Goal: Task Accomplishment & Management: Use online tool/utility

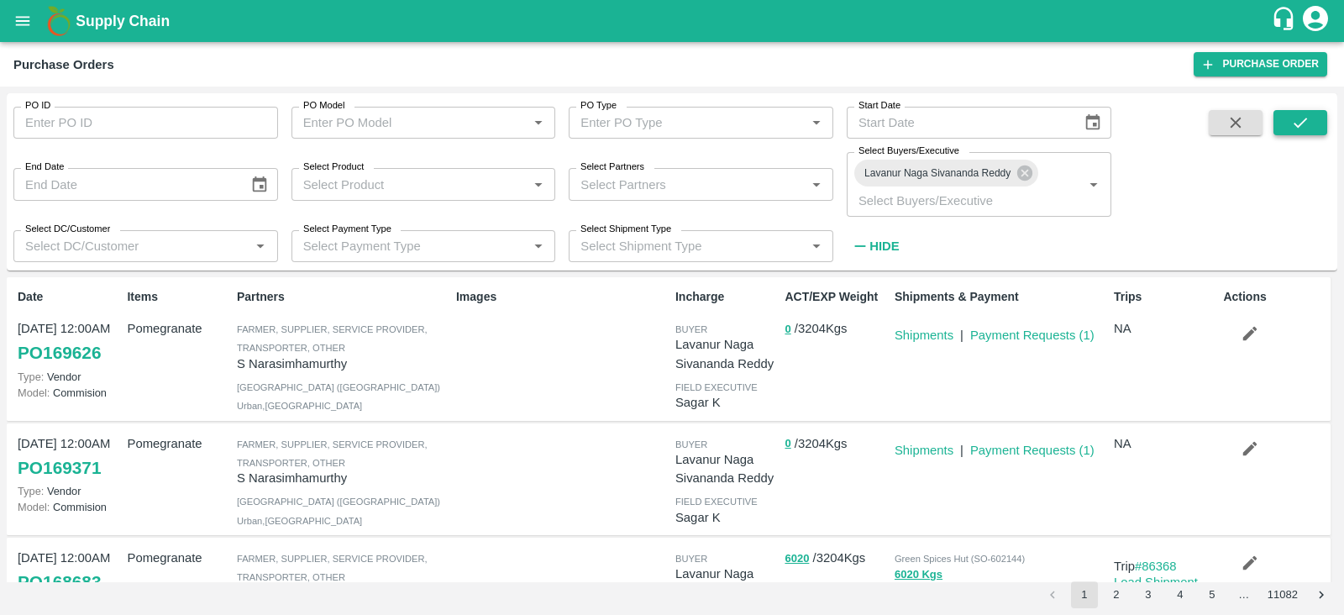
scroll to position [26, 0]
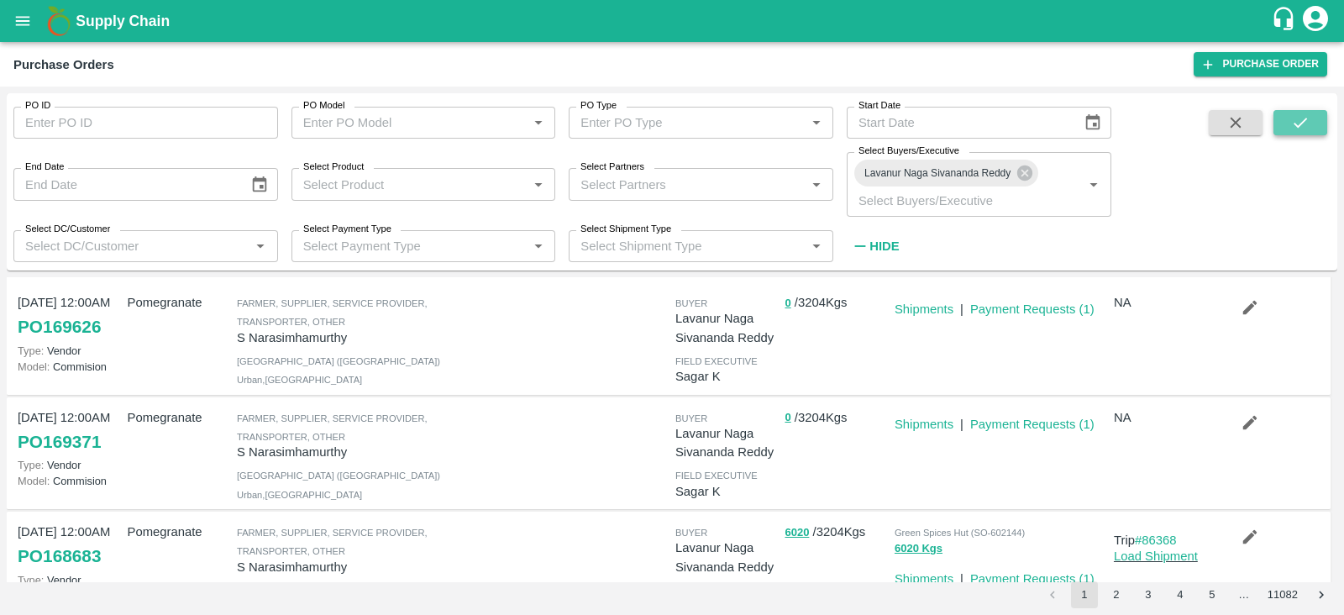
click at [1302, 127] on icon "submit" at bounding box center [1300, 122] width 18 height 18
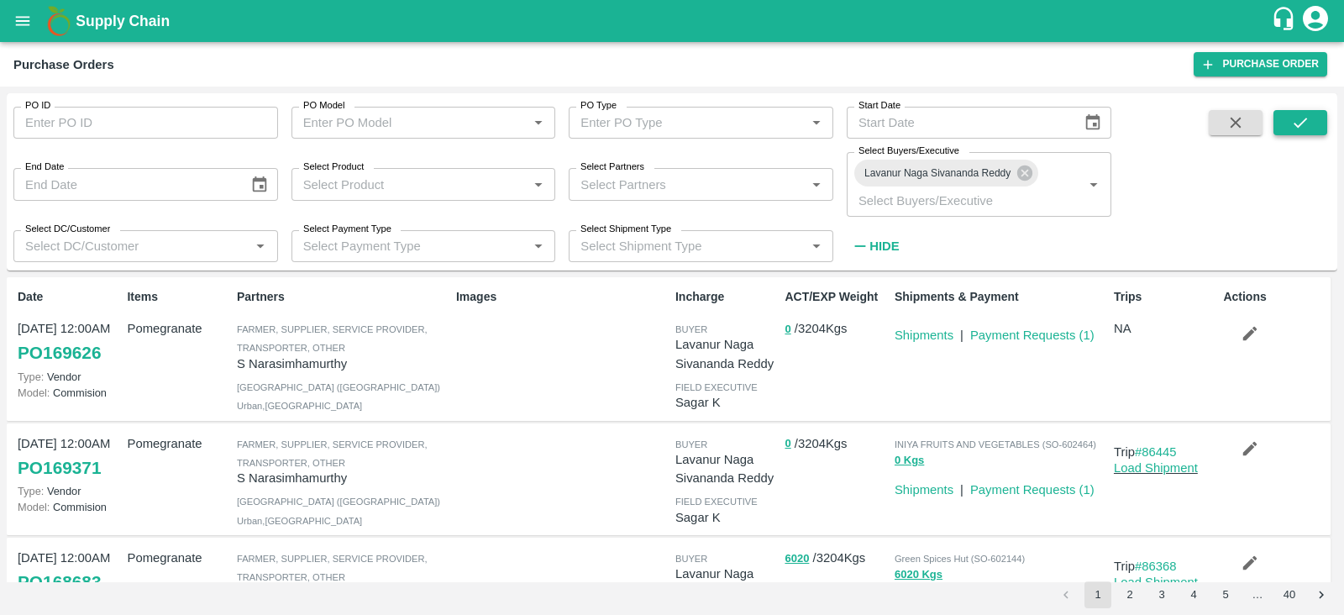
click at [1323, 120] on button "submit" at bounding box center [1300, 122] width 54 height 25
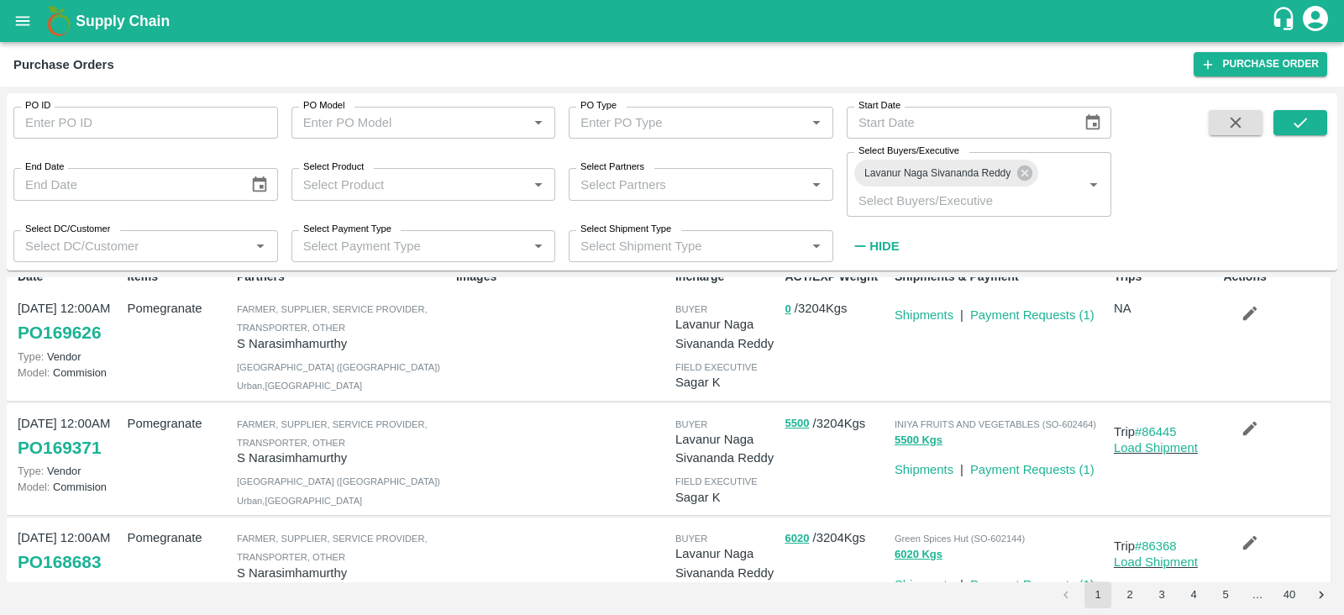
scroll to position [0, 0]
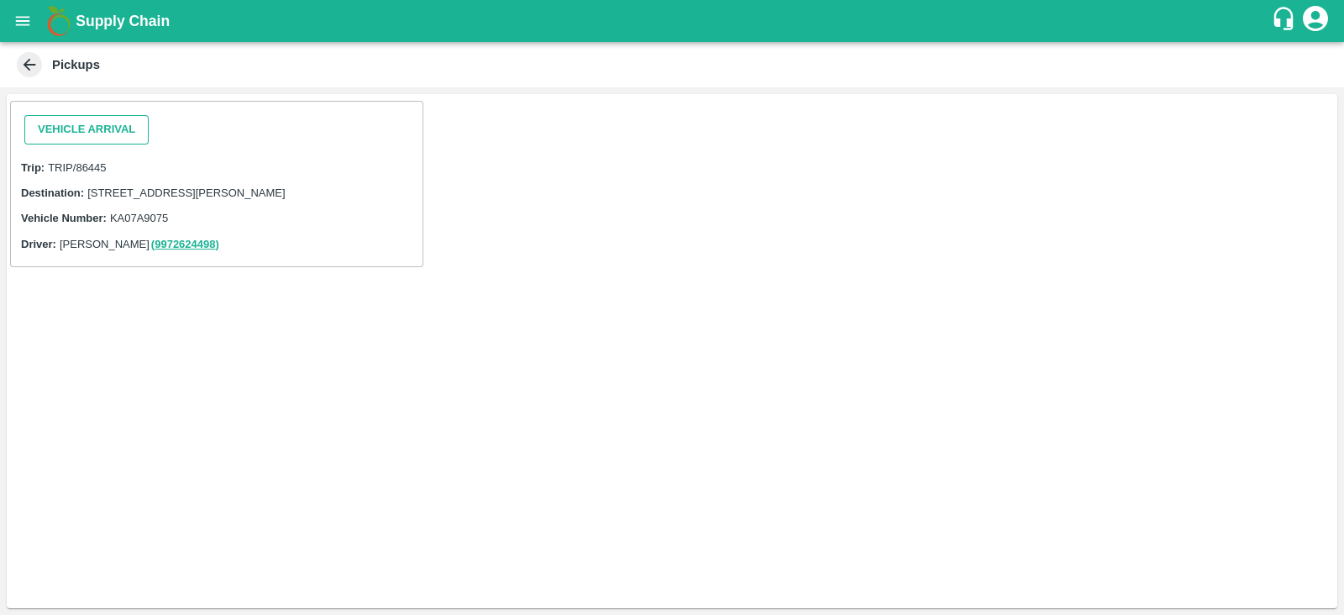
click at [134, 134] on button "Vehicle Arrival" at bounding box center [86, 129] width 124 height 29
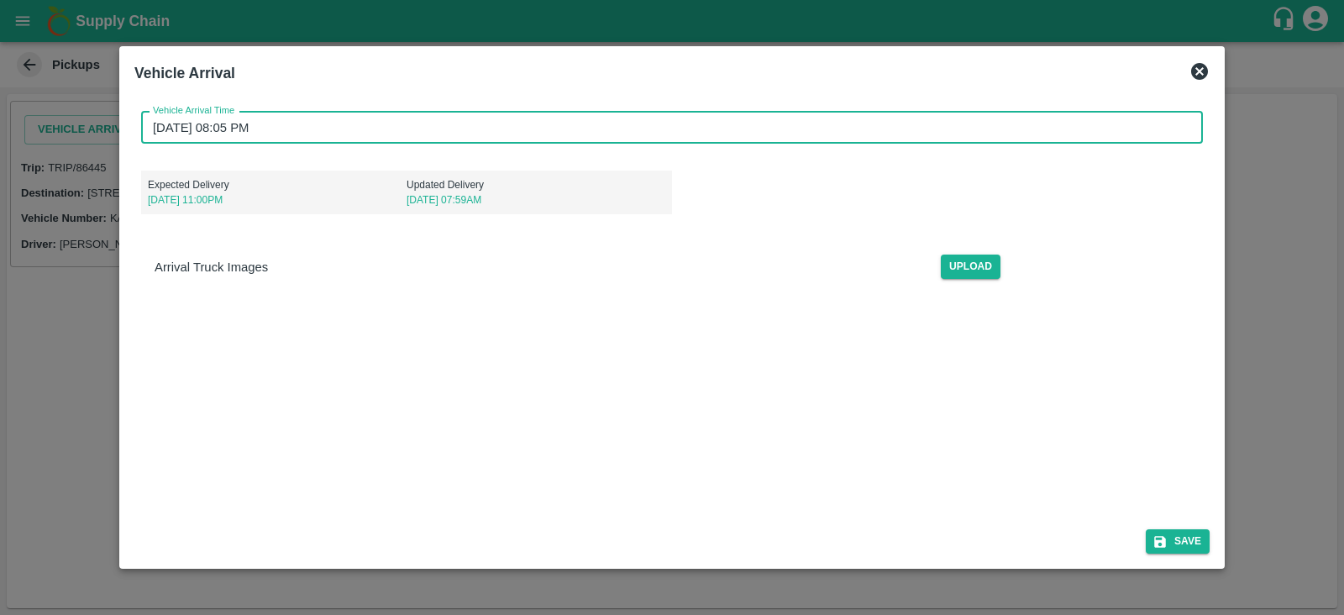
click at [322, 128] on input "[DATE] 08:05 PM" at bounding box center [666, 128] width 1050 height 32
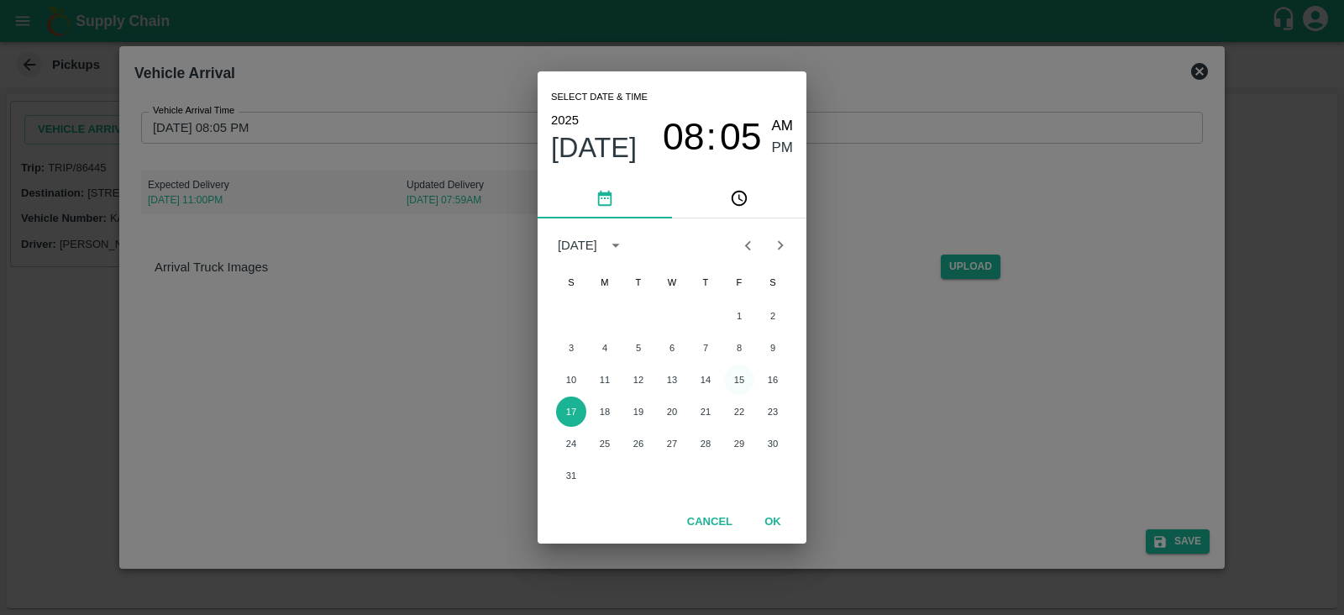
click at [742, 371] on button "15" at bounding box center [739, 379] width 30 height 30
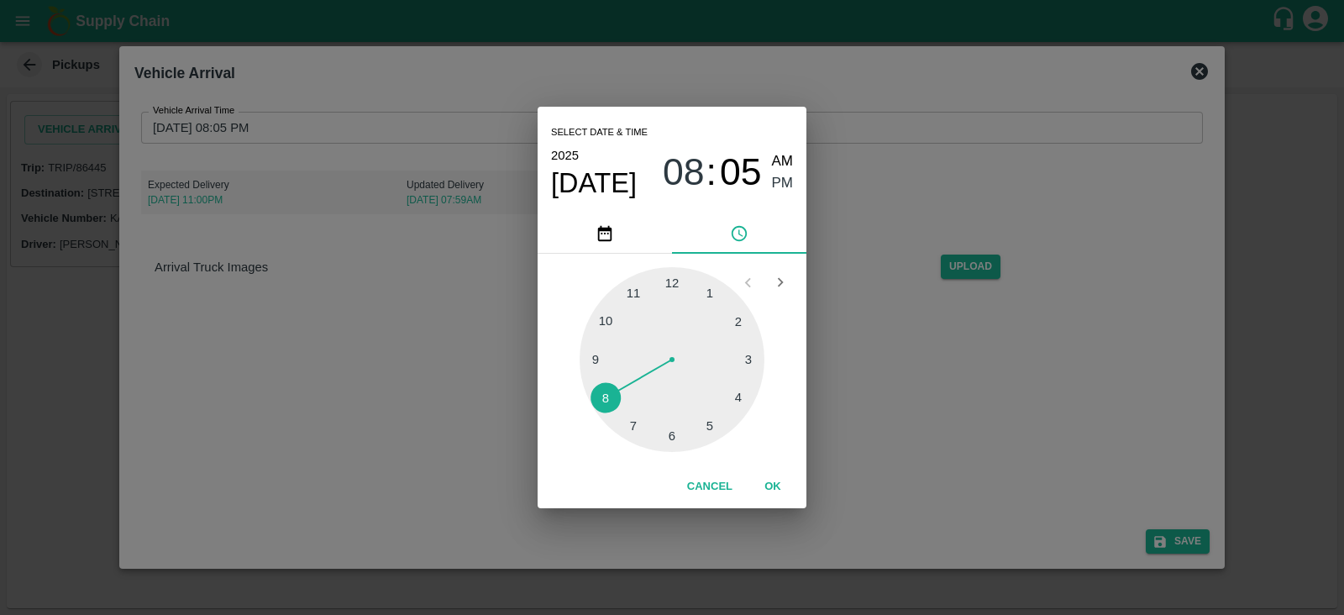
click at [701, 303] on div at bounding box center [671, 359] width 185 height 185
click at [783, 153] on span "AM" at bounding box center [783, 161] width 22 height 23
type input "[DATE] 01:05 AM"
click at [776, 485] on button "OK" at bounding box center [773, 486] width 54 height 29
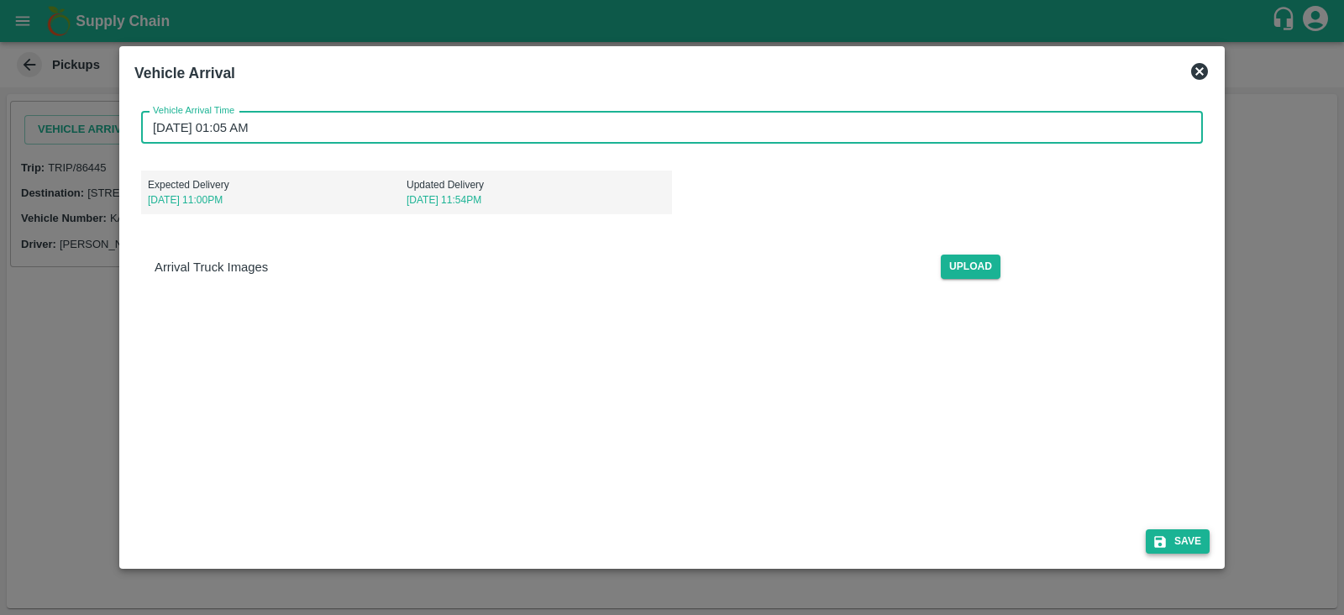
click at [1166, 543] on icon "submit" at bounding box center [1160, 542] width 12 height 12
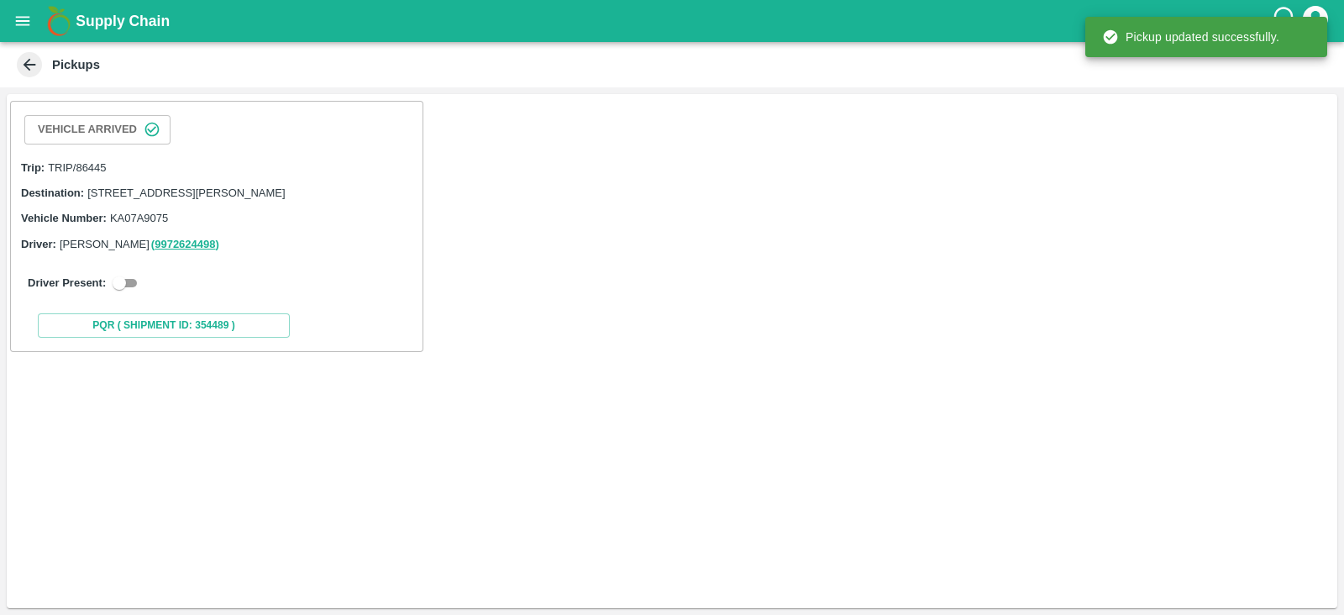
click at [115, 291] on input "checkbox" at bounding box center [119, 283] width 60 height 20
checkbox input "true"
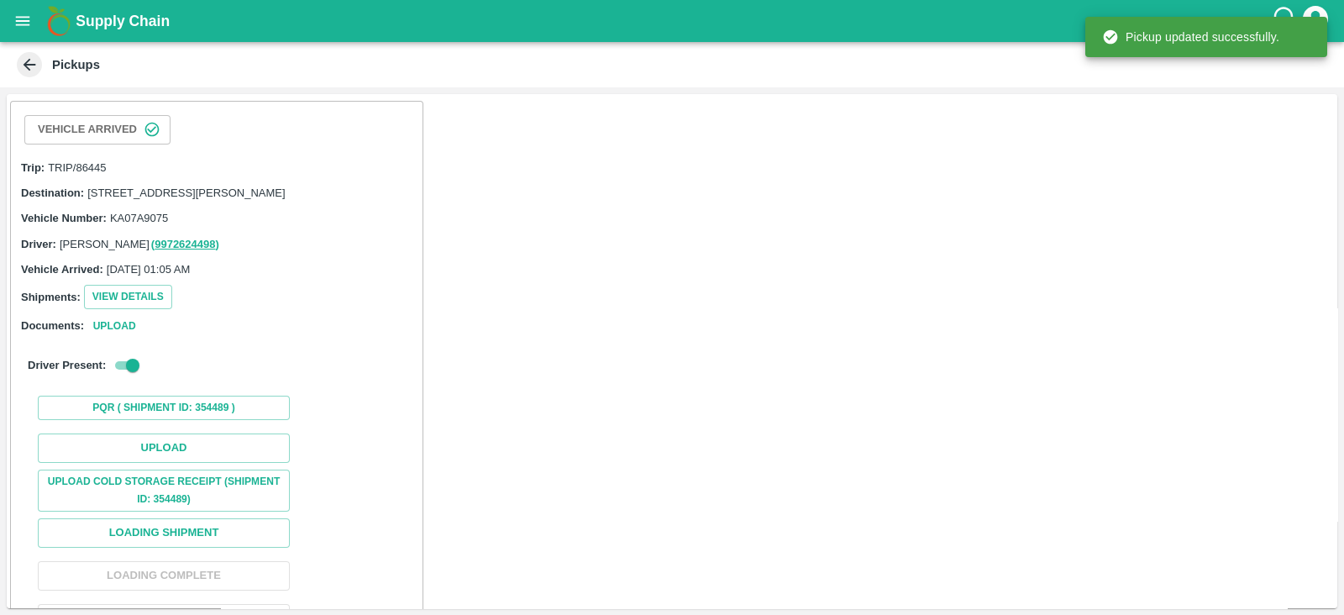
scroll to position [104, 0]
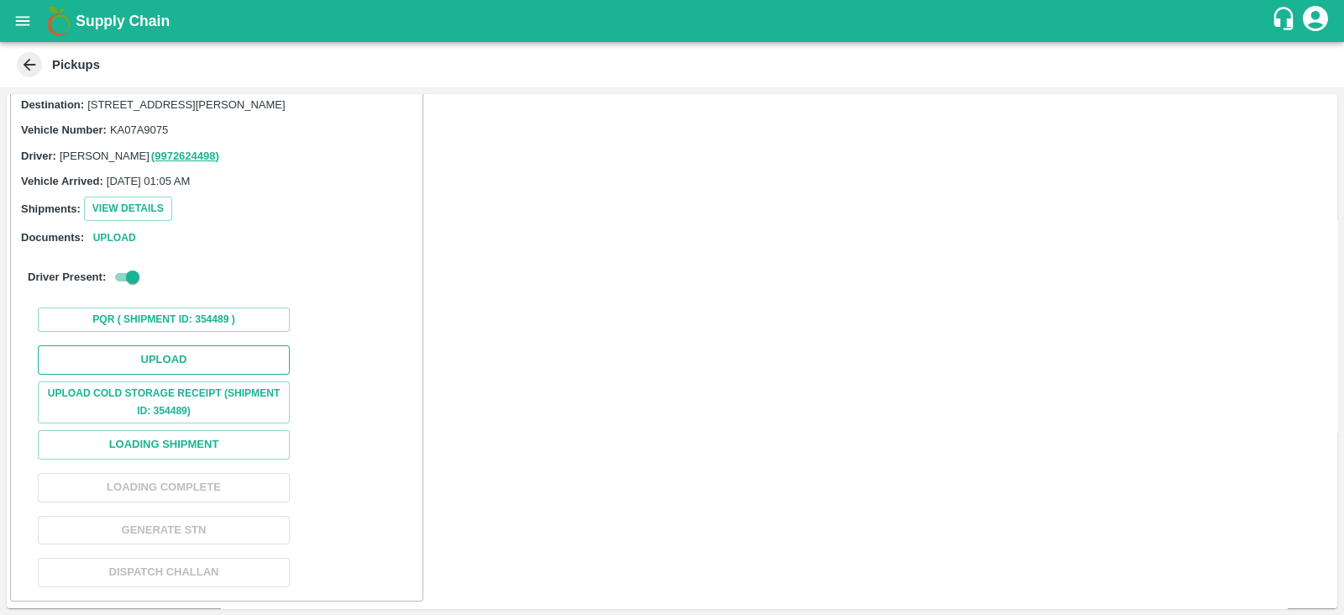
click at [259, 366] on button "Upload" at bounding box center [164, 359] width 252 height 29
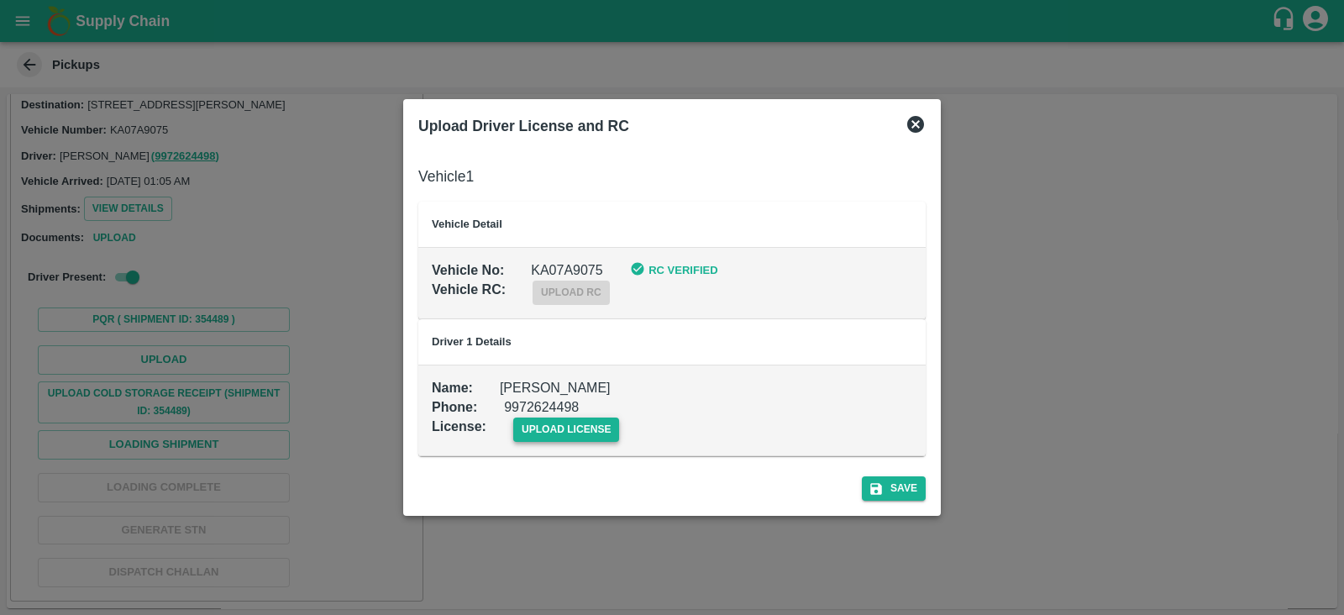
click at [556, 417] on span "upload license" at bounding box center [566, 429] width 107 height 24
click at [0, 0] on input "upload license" at bounding box center [0, 0] width 0 height 0
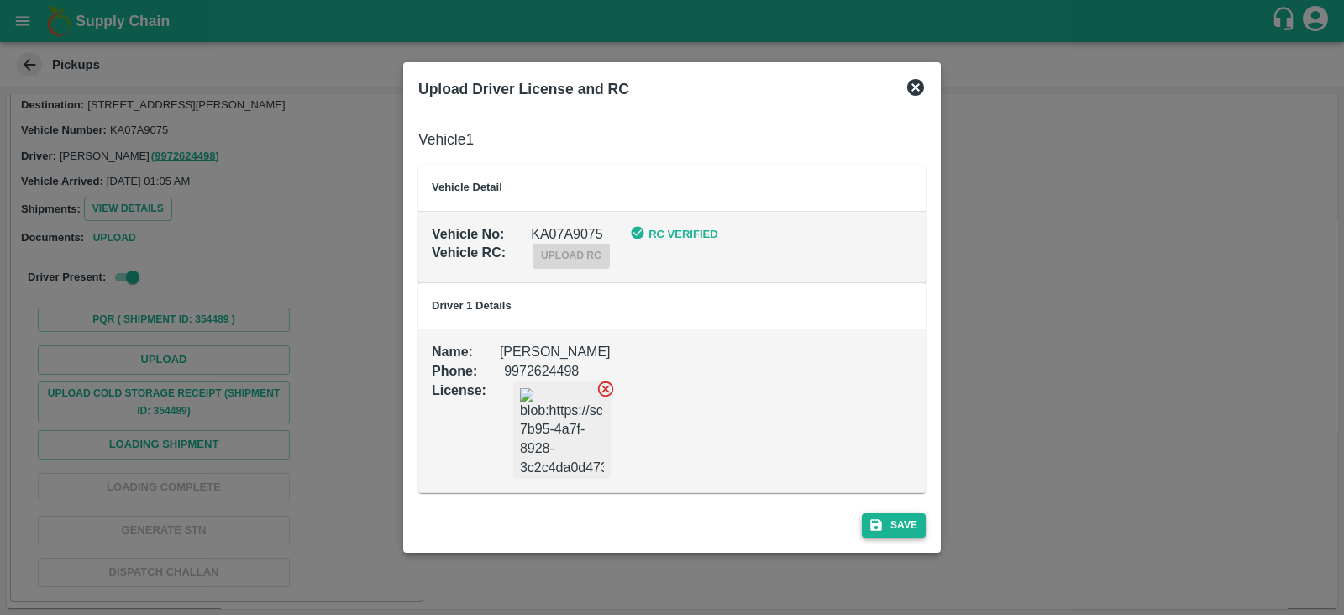
click at [915, 531] on button "Save" at bounding box center [894, 525] width 64 height 24
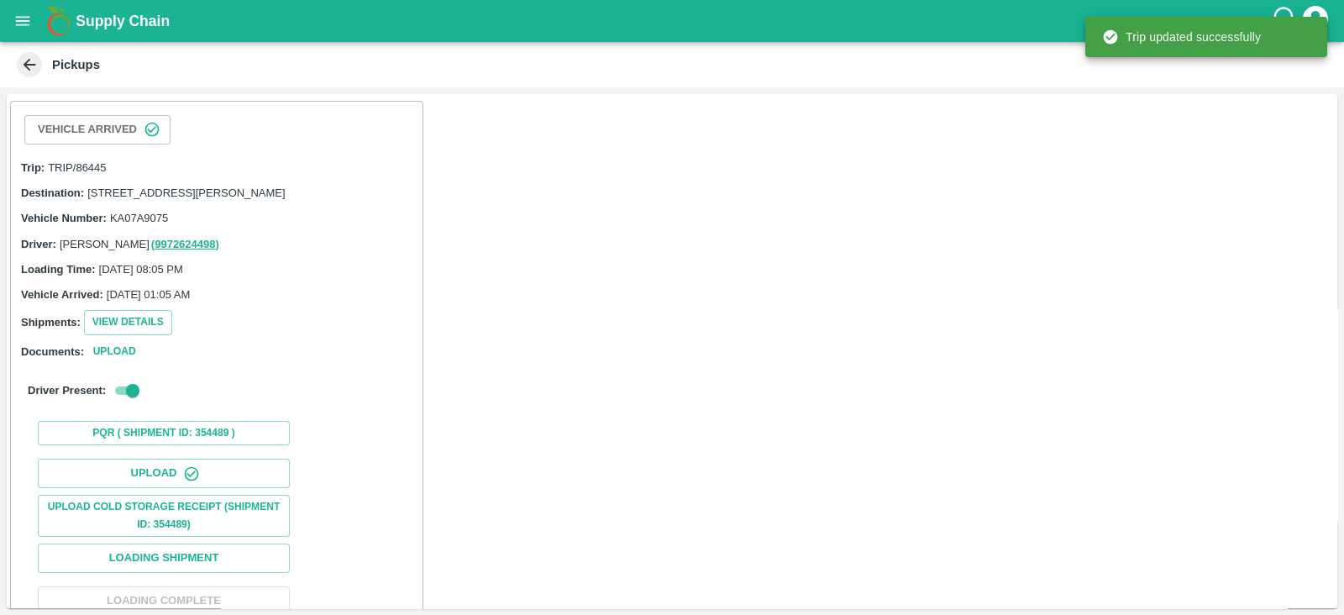
scroll to position [171, 0]
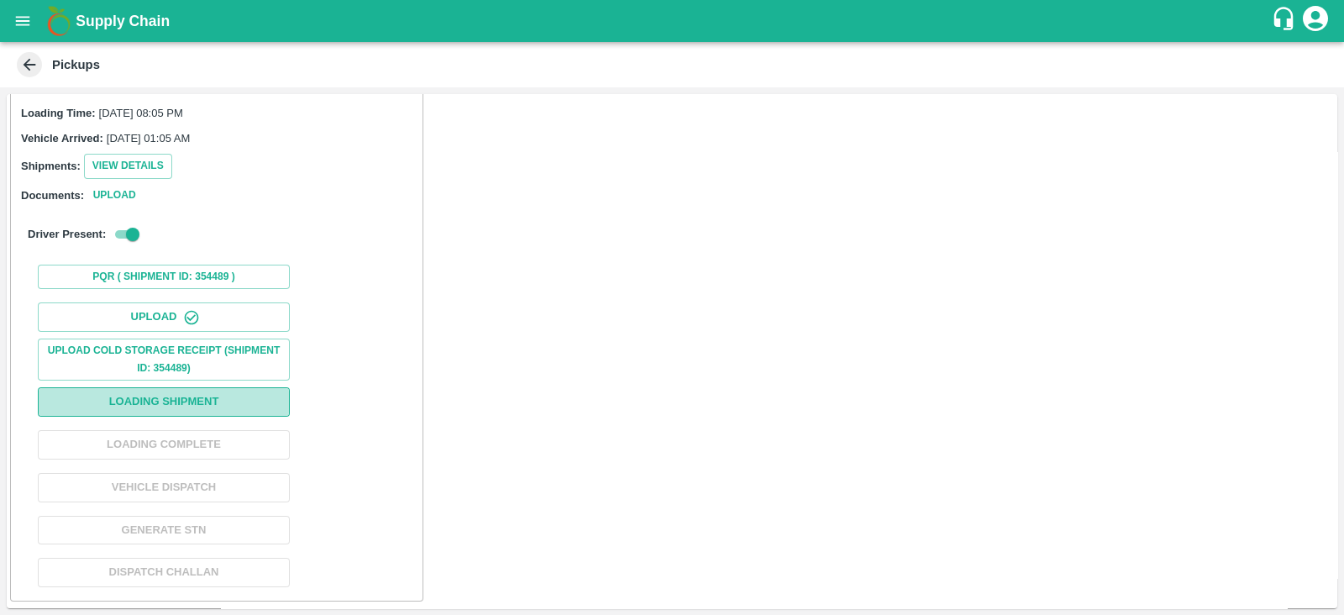
click at [244, 389] on button "Loading Shipment" at bounding box center [164, 401] width 252 height 29
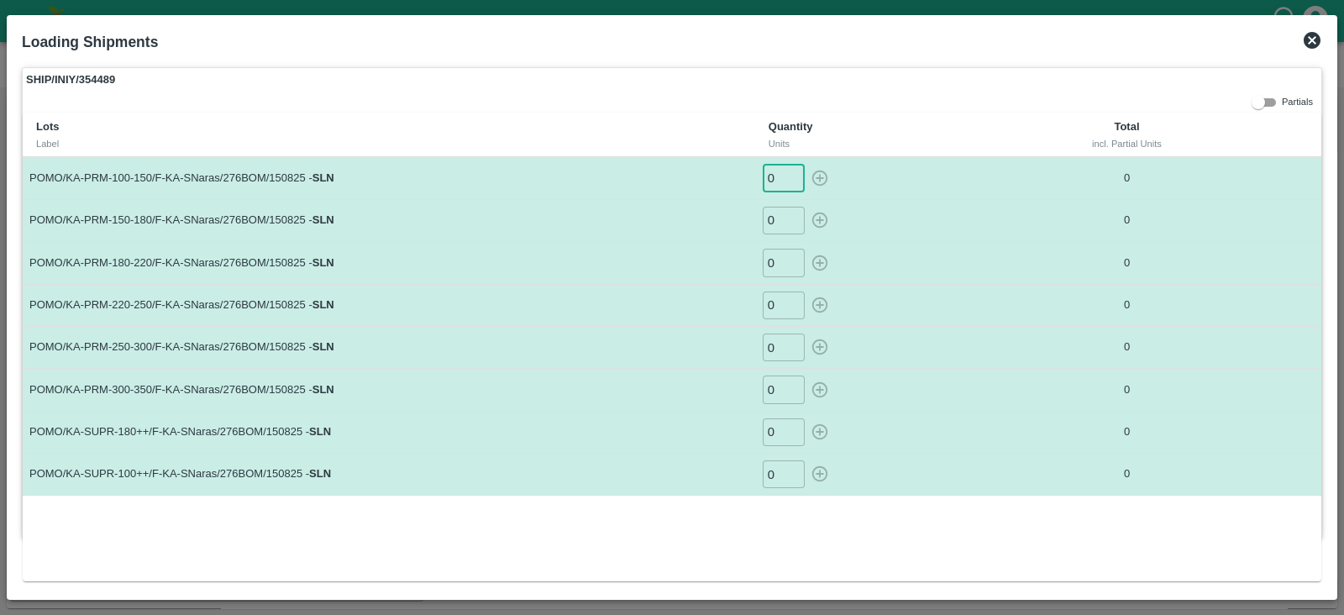
click at [777, 170] on input "0" at bounding box center [784, 178] width 42 height 28
type input "63"
type input "113"
type input "116"
type input "95"
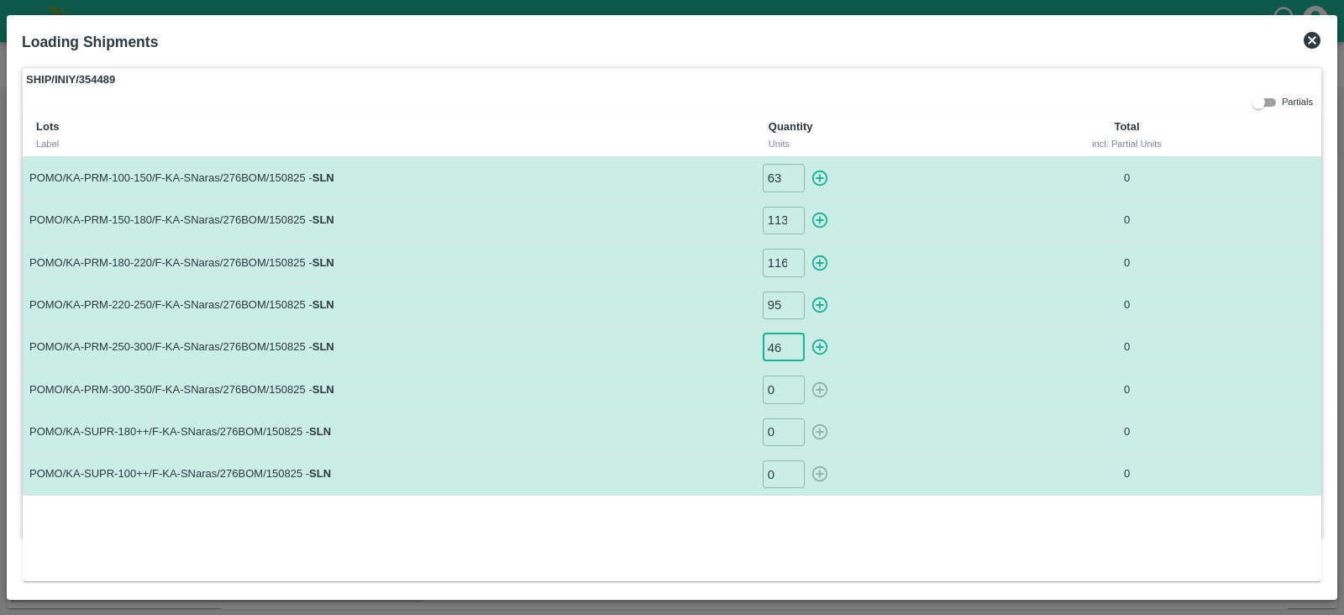
type input "46"
type input "22"
type input "74"
type input "21"
click at [819, 179] on icon "button" at bounding box center [819, 178] width 18 height 18
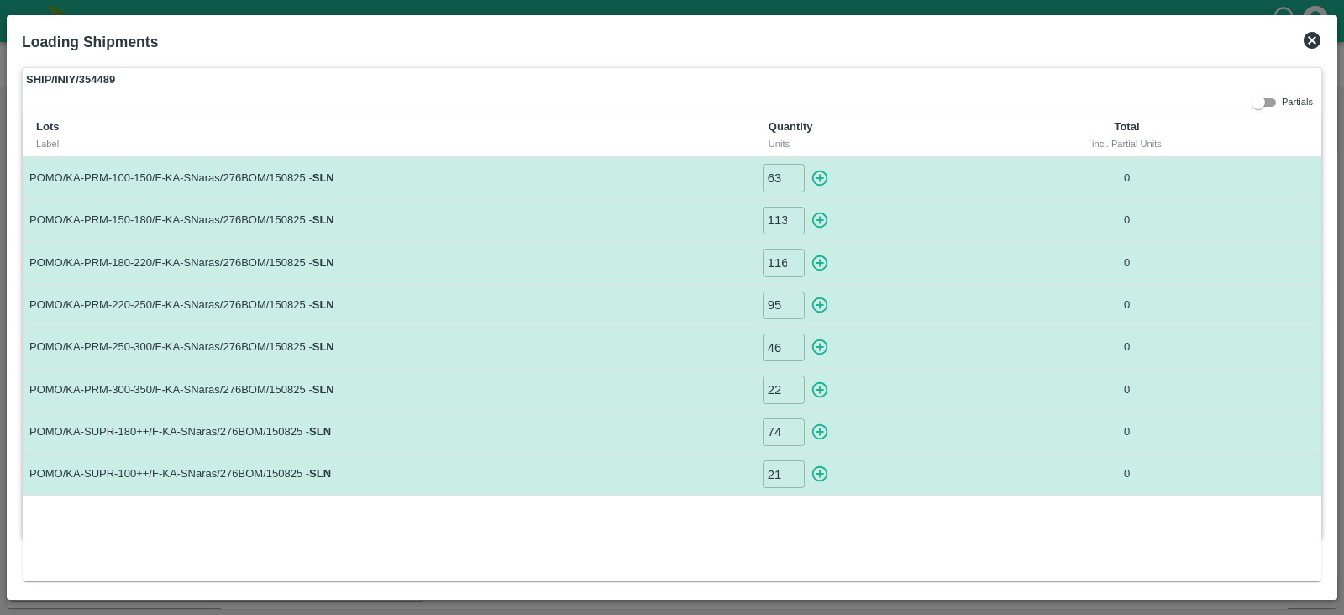
type input "0"
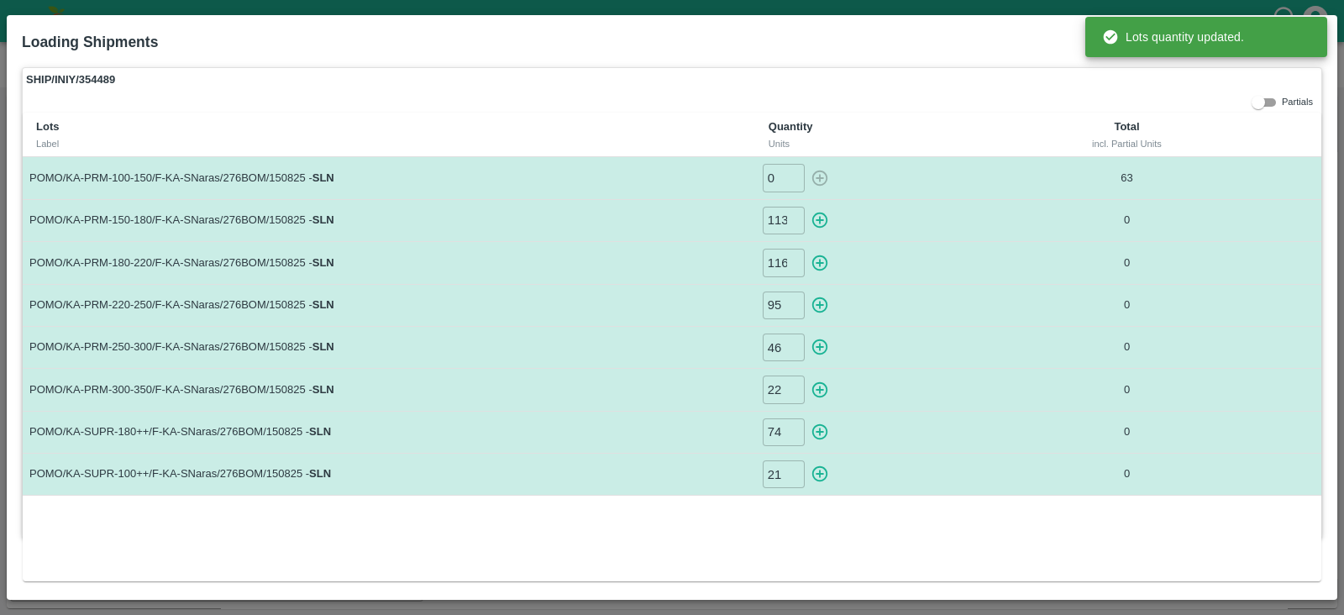
click at [823, 216] on icon "button" at bounding box center [819, 220] width 18 height 18
type input "0"
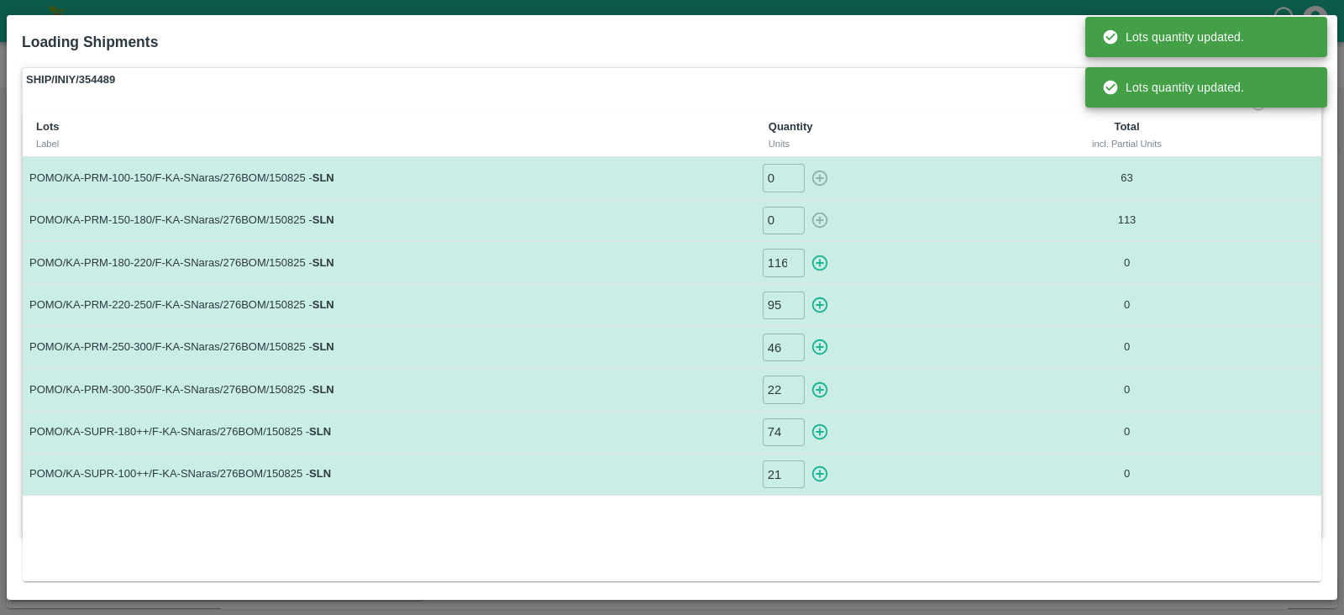
click at [815, 268] on icon "button" at bounding box center [819, 263] width 18 height 18
type input "0"
click at [815, 300] on icon "button" at bounding box center [819, 305] width 18 height 18
type input "0"
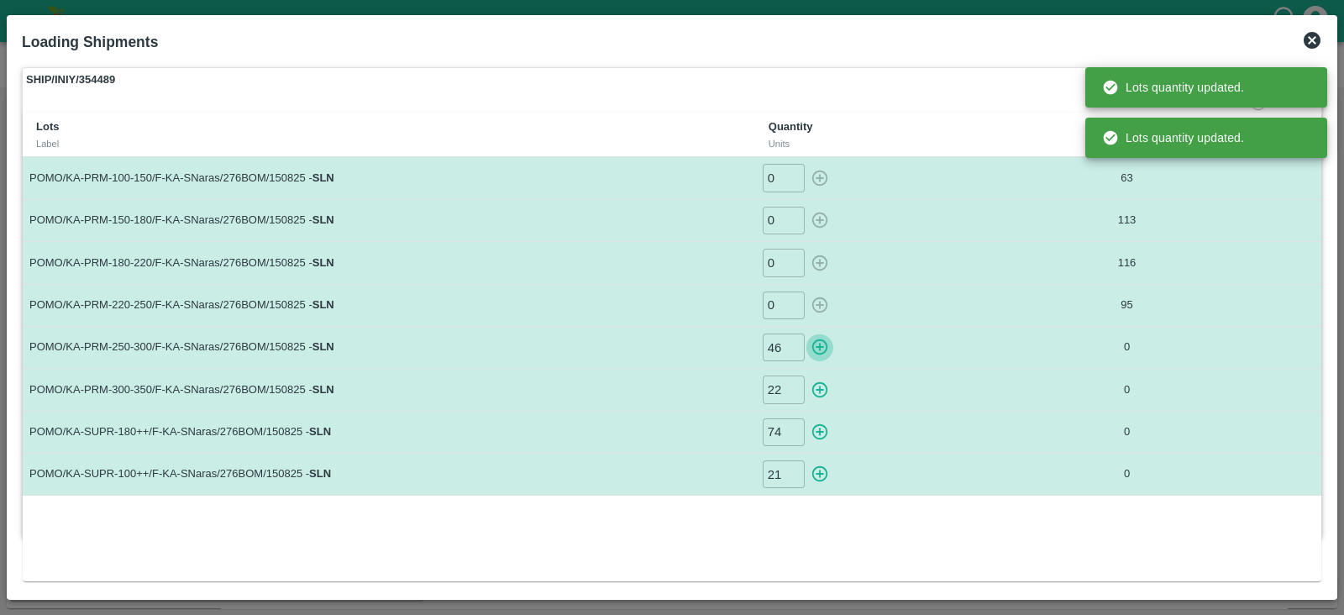
click at [816, 344] on icon "button" at bounding box center [819, 347] width 18 height 18
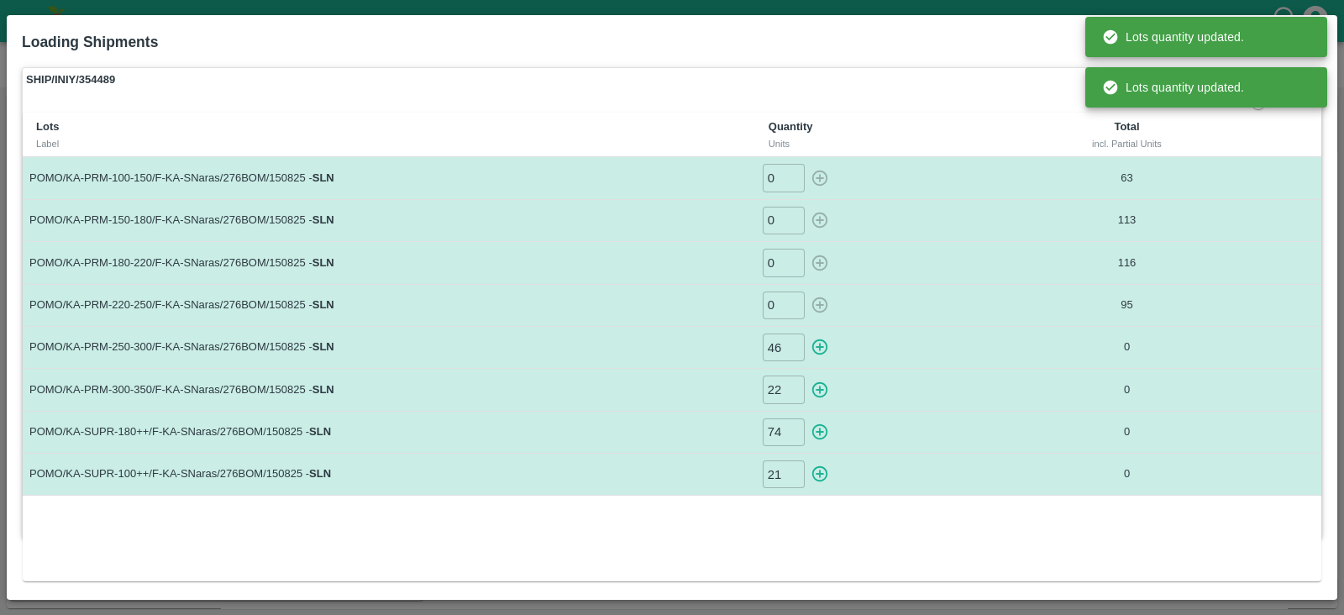
type input "0"
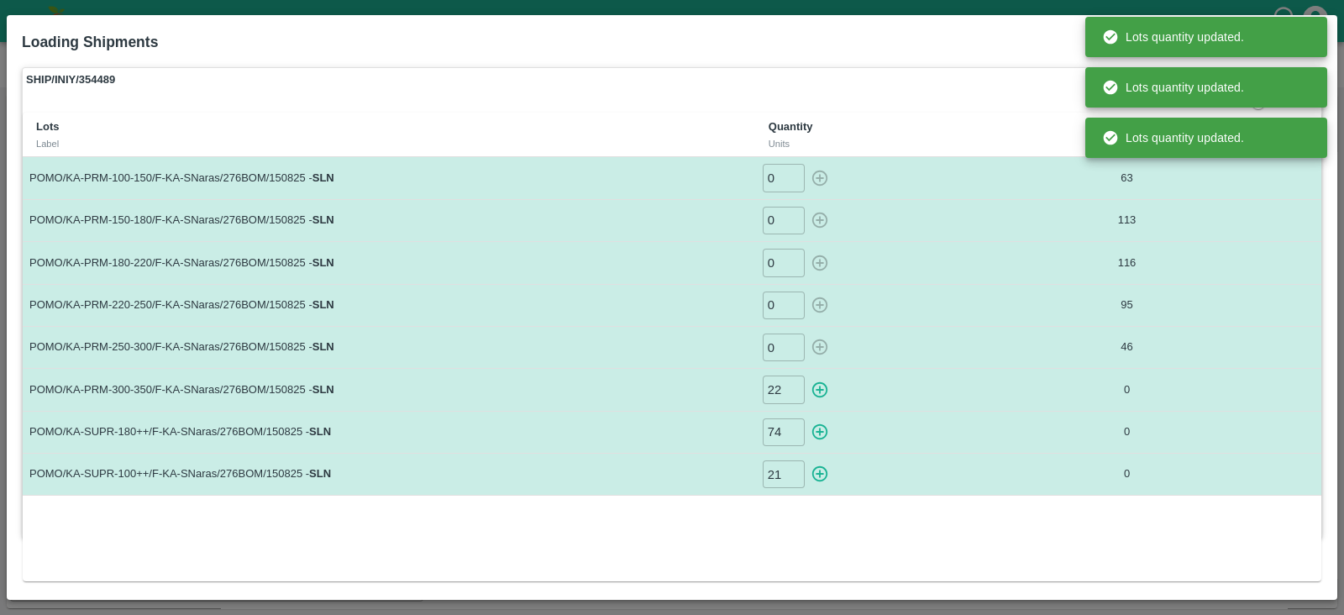
click at [819, 383] on icon "button" at bounding box center [819, 389] width 18 height 18
type input "0"
click at [820, 425] on icon "button" at bounding box center [819, 431] width 18 height 18
type input "0"
click at [817, 466] on icon "button" at bounding box center [820, 474] width 16 height 16
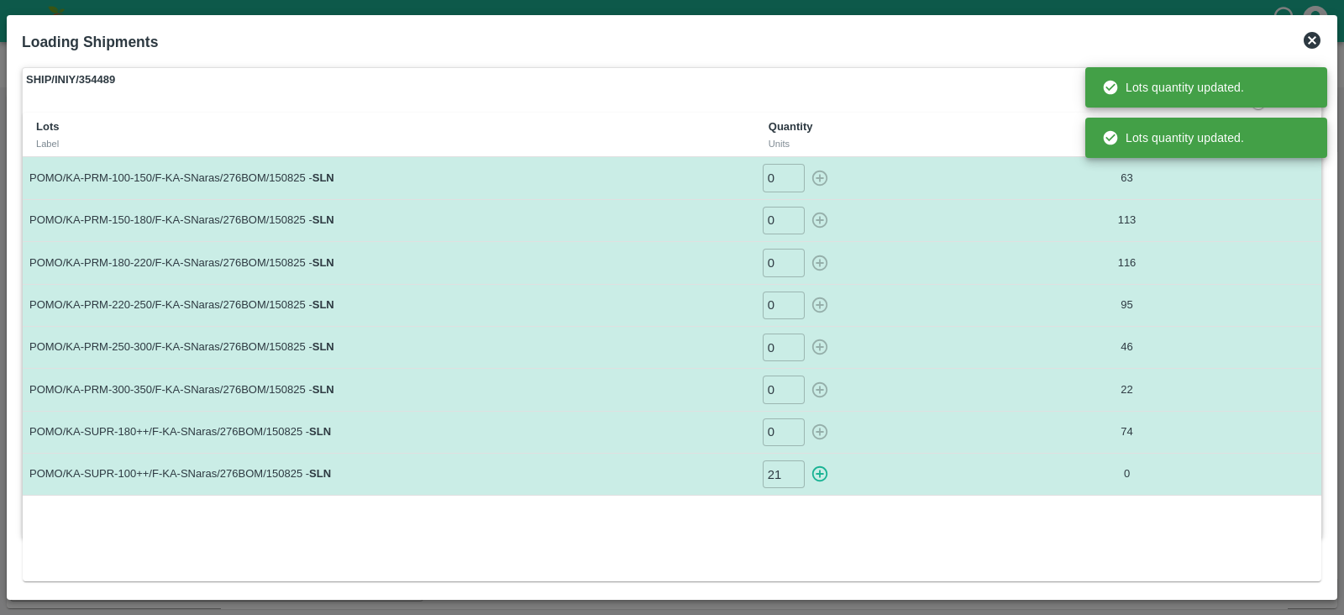
type input "0"
click at [1016, 449] on td "74" at bounding box center [1127, 432] width 228 height 42
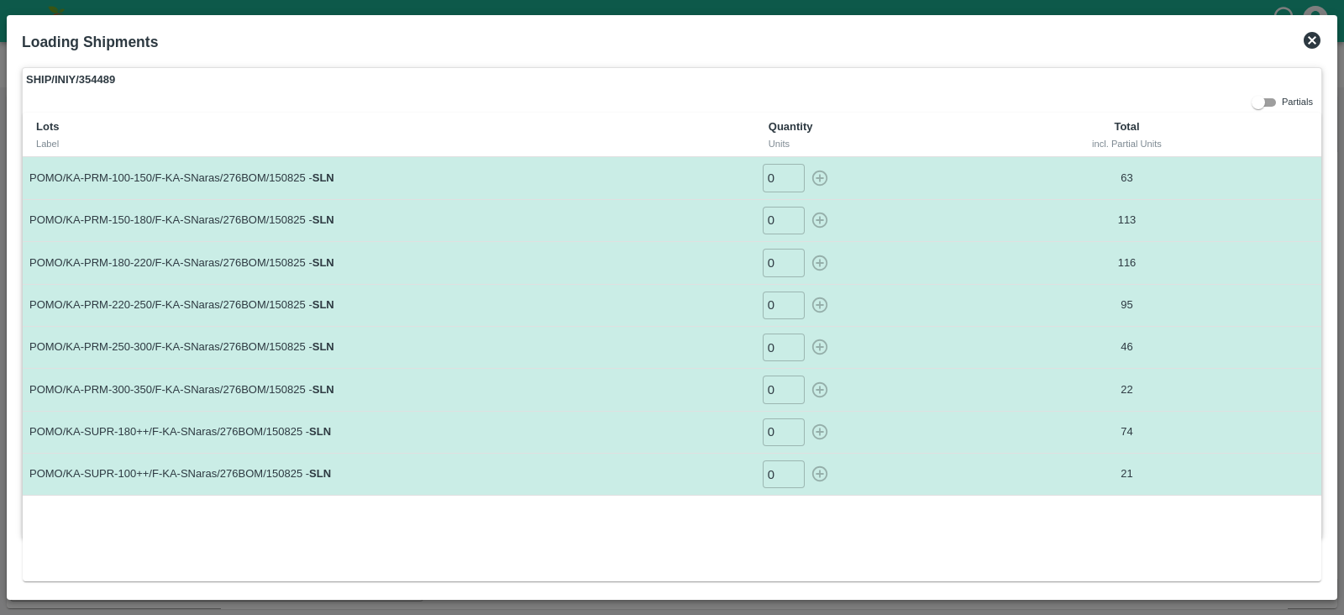
click at [1312, 42] on icon at bounding box center [1311, 40] width 17 height 17
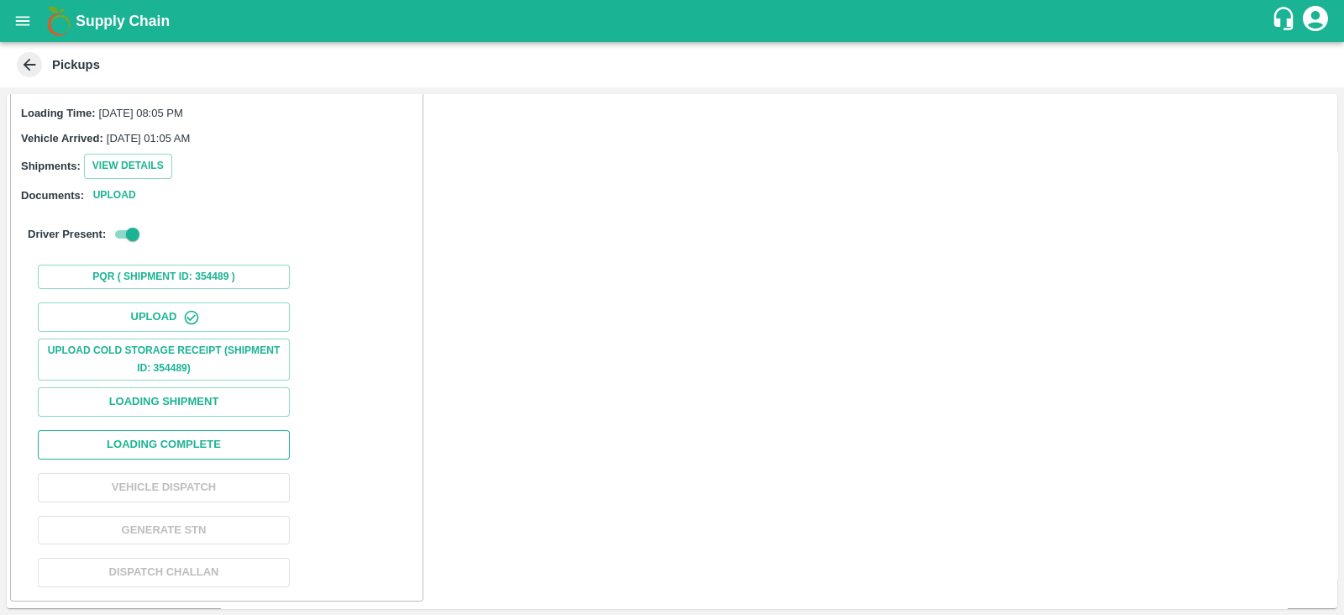
click at [262, 447] on button "Loading Complete" at bounding box center [164, 444] width 252 height 29
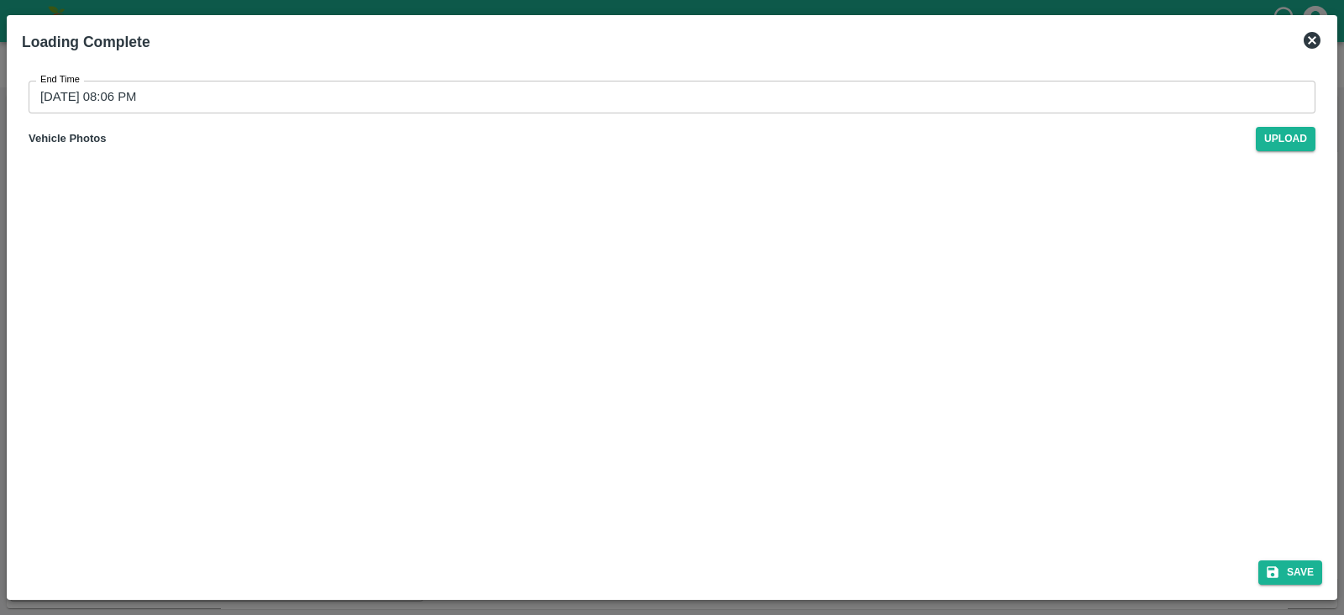
click at [414, 106] on input "[DATE] 08:06 PM" at bounding box center [666, 97] width 1275 height 32
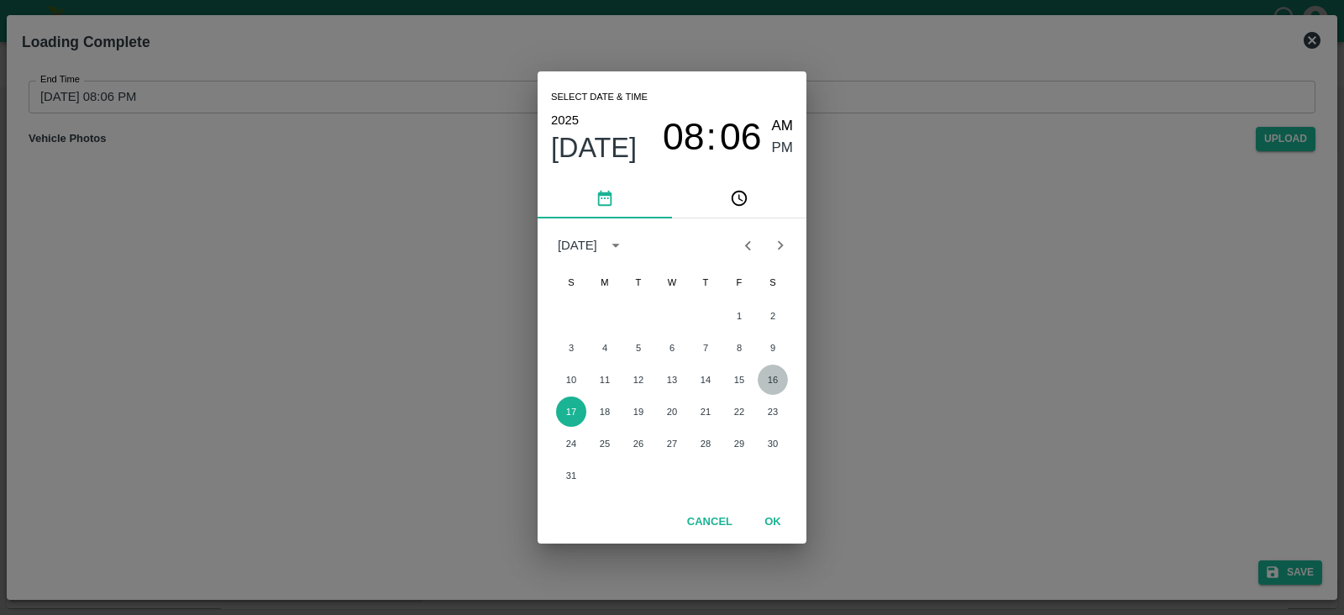
click at [778, 378] on button "16" at bounding box center [772, 379] width 30 height 30
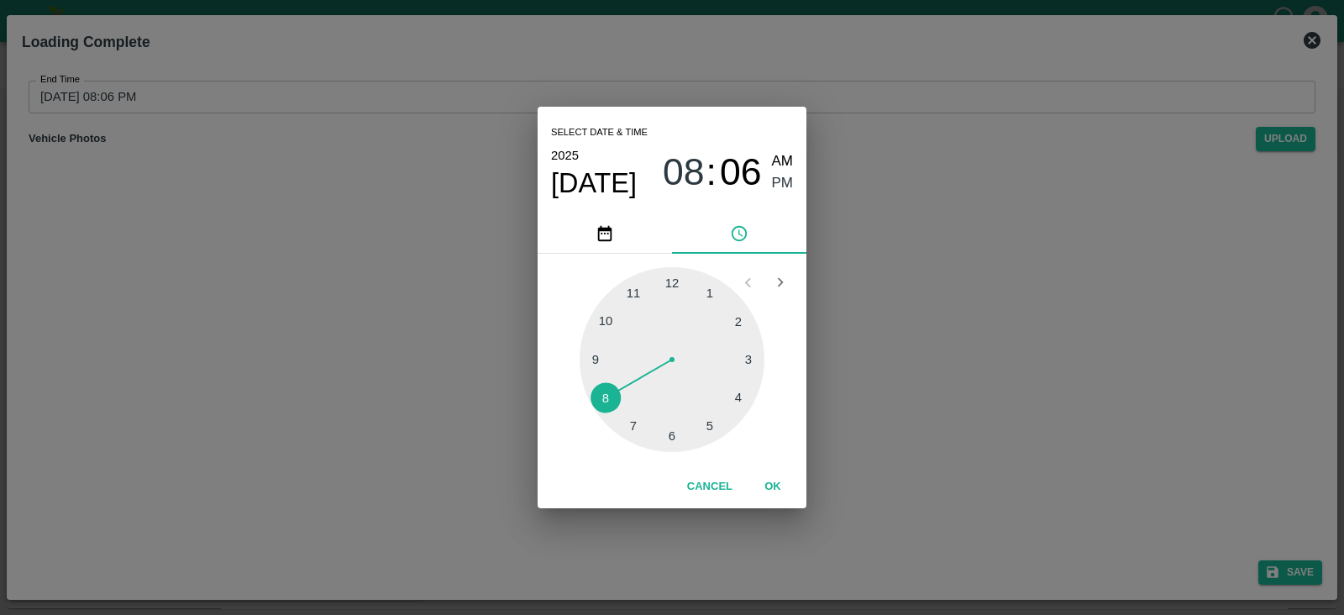
click at [782, 186] on span "PM" at bounding box center [783, 183] width 22 height 23
click at [763, 484] on button "OK" at bounding box center [773, 486] width 54 height 29
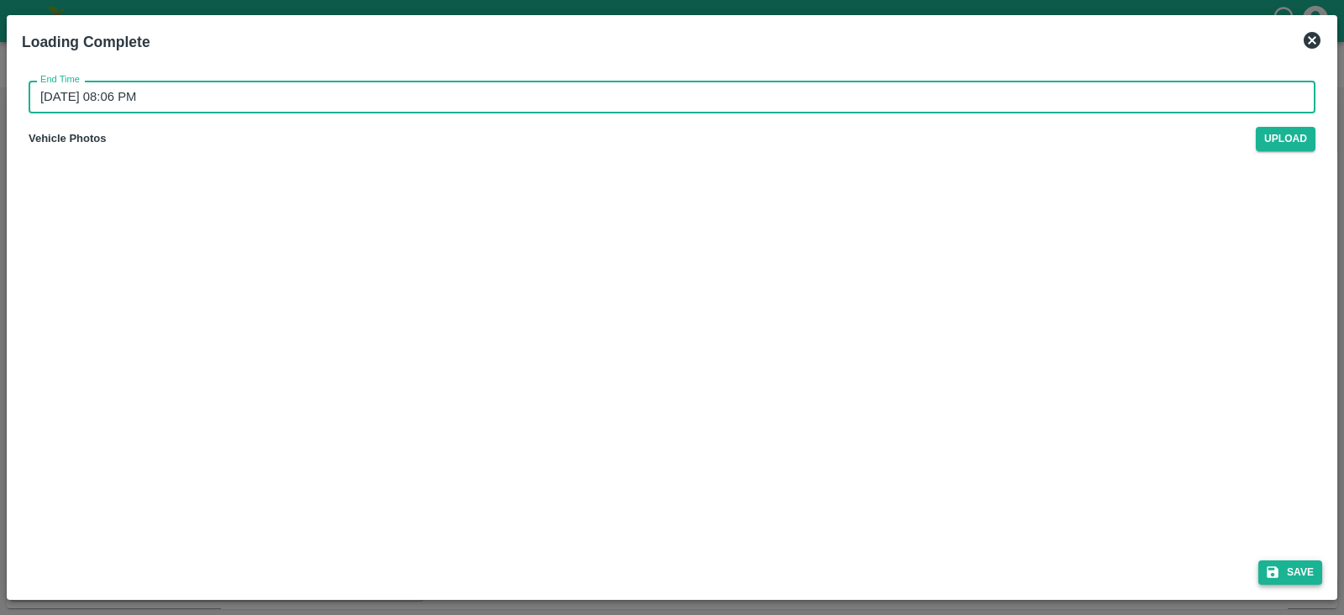
click at [1279, 564] on icon "submit" at bounding box center [1272, 571] width 15 height 15
type input "[DATE] 08:07 PM"
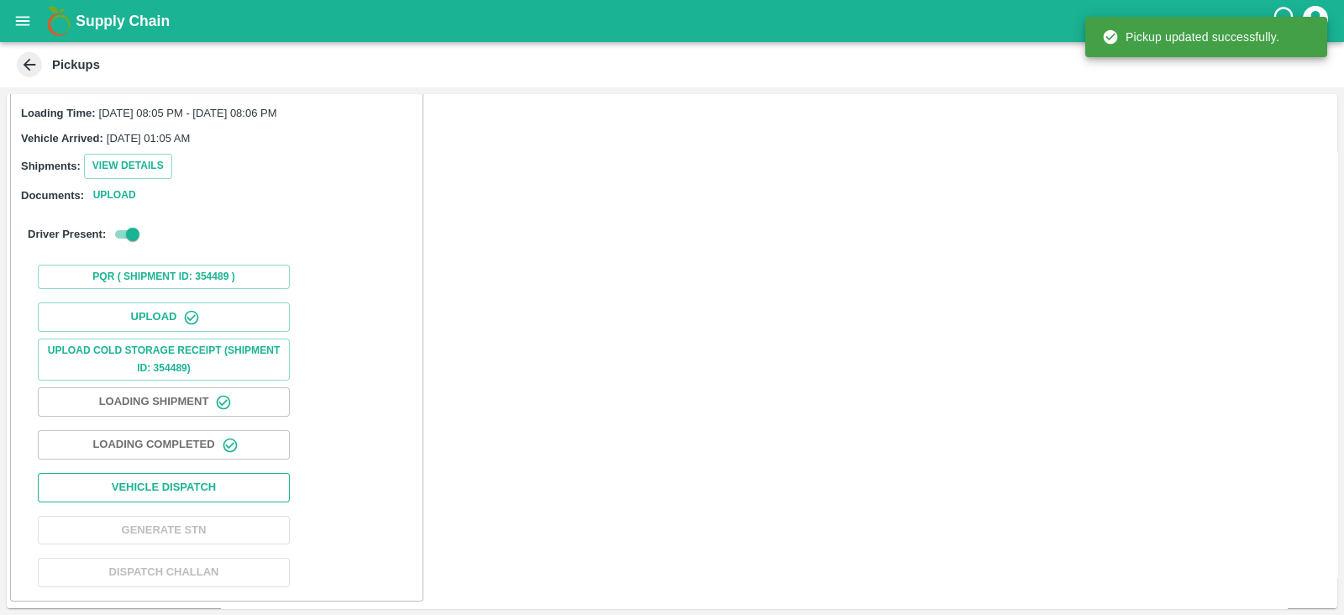
click at [197, 480] on button "Vehicle Dispatch" at bounding box center [164, 487] width 252 height 29
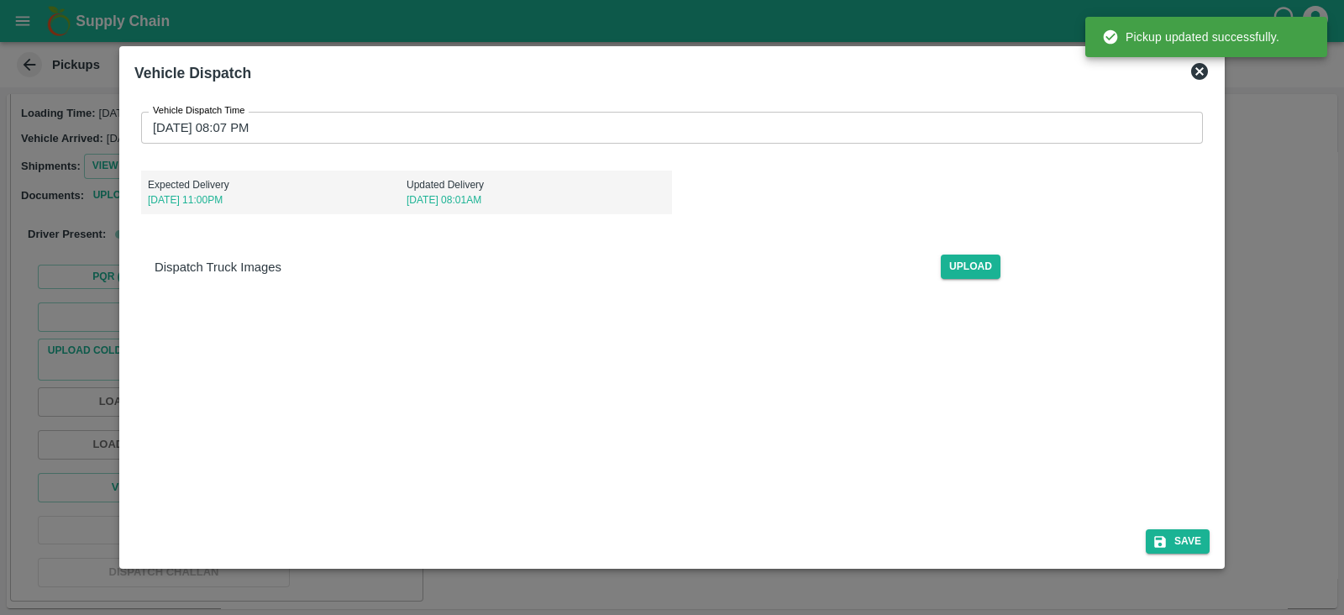
click at [292, 123] on input "[DATE] 08:07 PM" at bounding box center [666, 128] width 1050 height 32
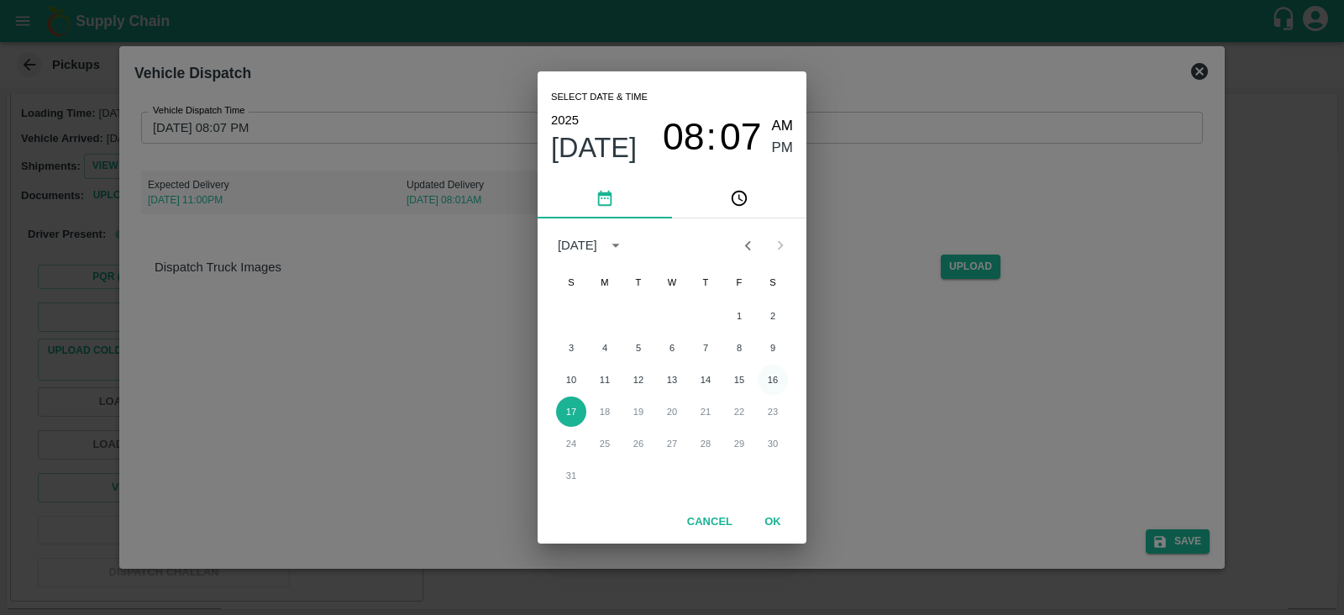
click at [773, 379] on button "16" at bounding box center [772, 379] width 30 height 30
type input "[DATE] 08:07 PM"
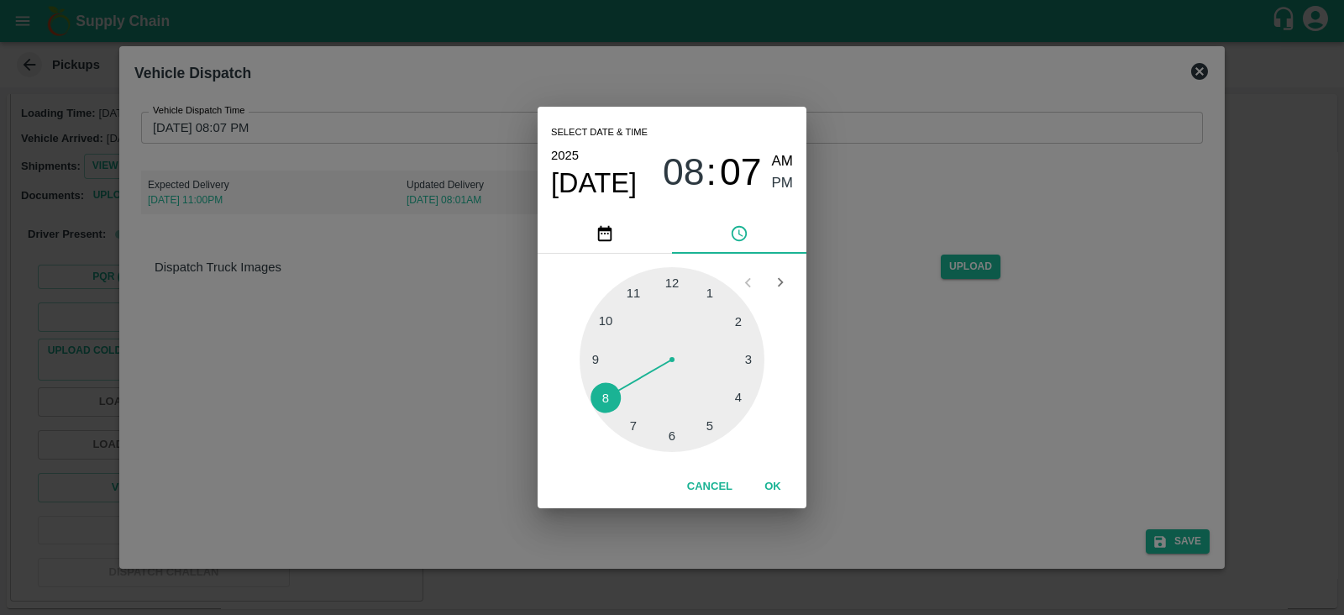
click at [785, 181] on span "PM" at bounding box center [783, 183] width 22 height 23
click at [769, 476] on button "OK" at bounding box center [773, 486] width 54 height 29
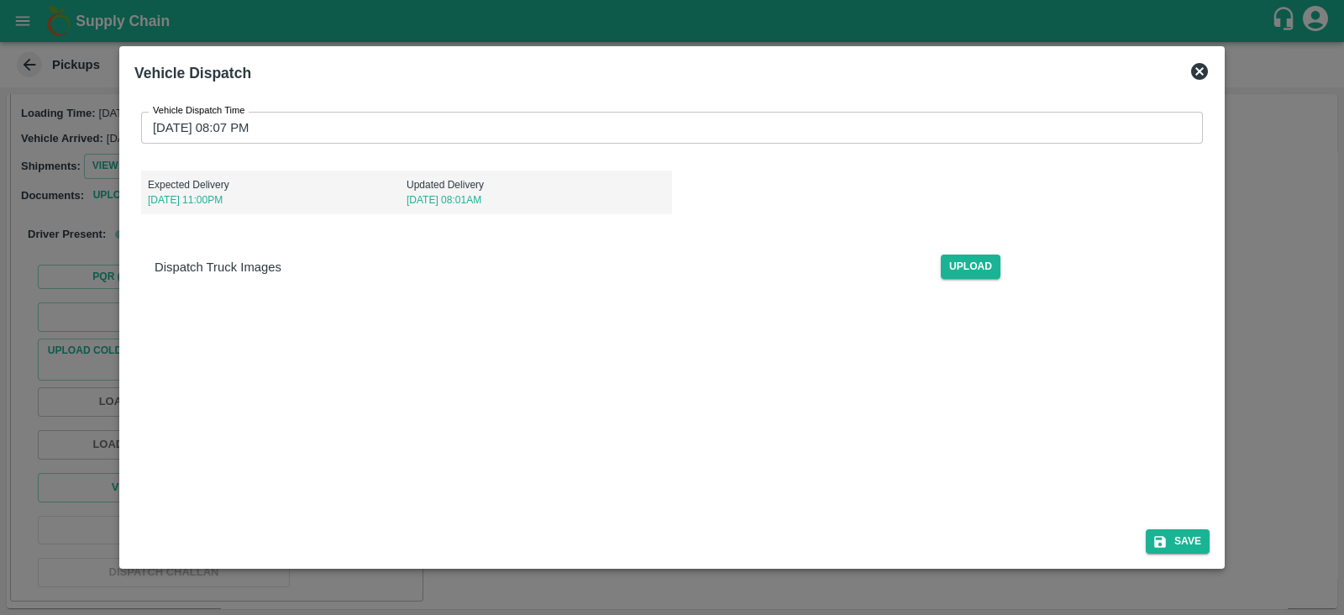
click at [1200, 74] on icon at bounding box center [1199, 71] width 17 height 17
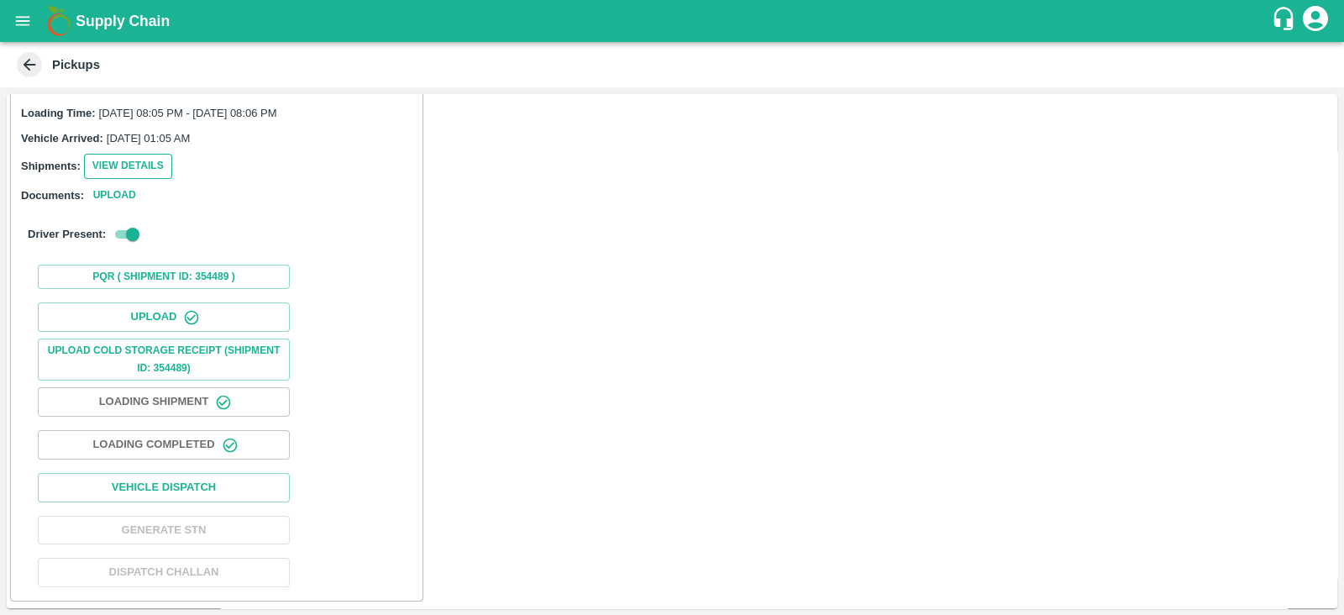
click at [151, 169] on button "View Details" at bounding box center [128, 166] width 88 height 24
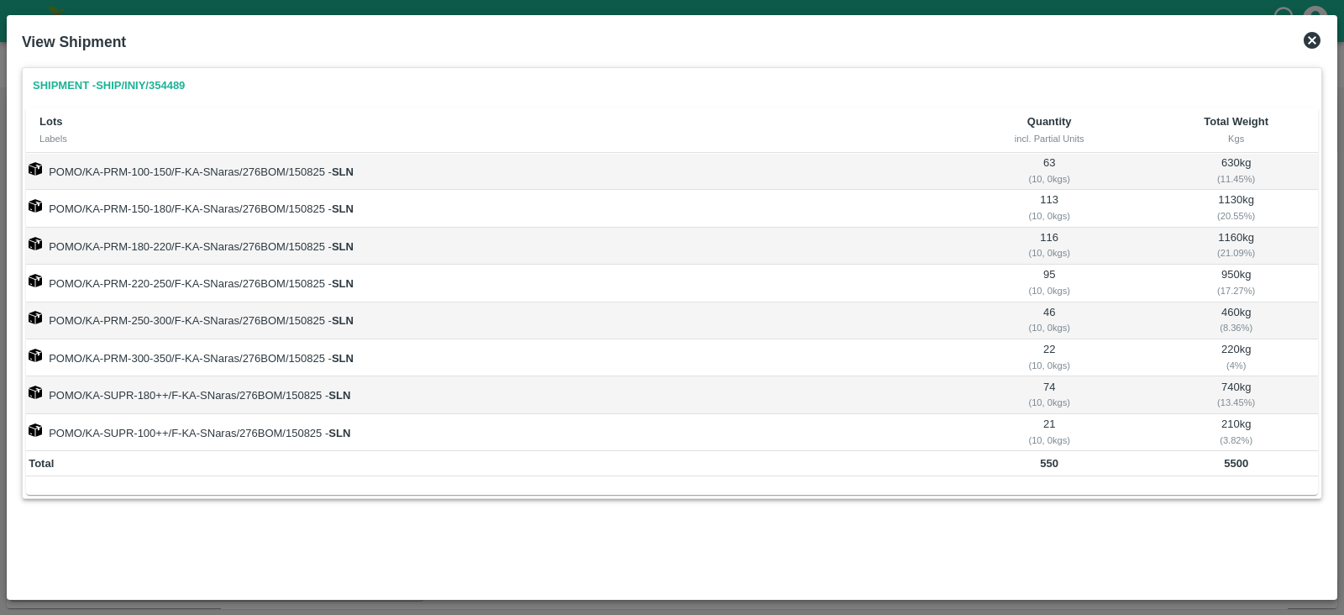
click at [1312, 45] on icon at bounding box center [1311, 40] width 17 height 17
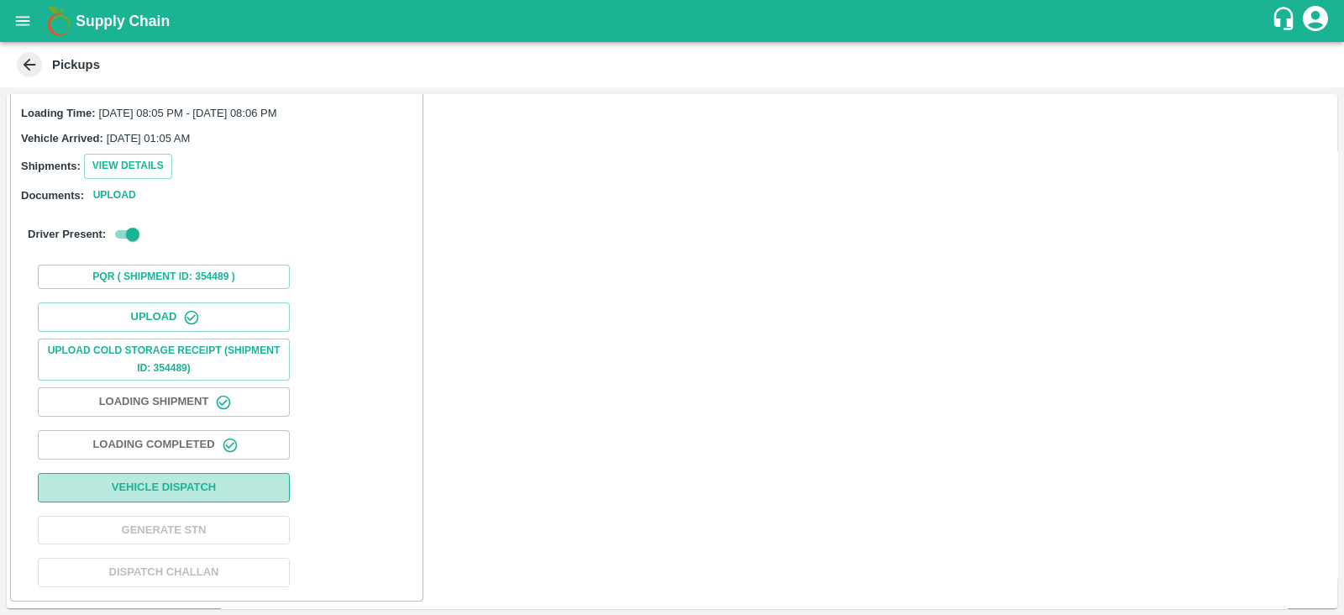
click at [249, 490] on button "Vehicle Dispatch" at bounding box center [164, 487] width 252 height 29
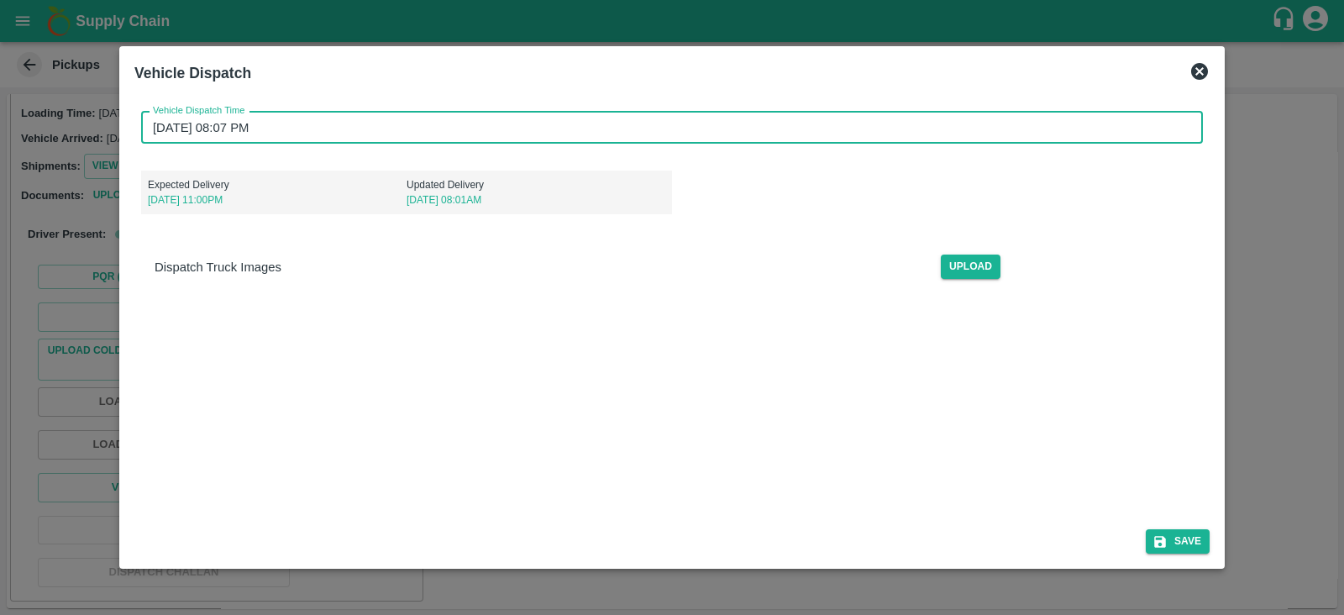
click at [437, 138] on input "[DATE] 08:07 PM" at bounding box center [666, 128] width 1050 height 32
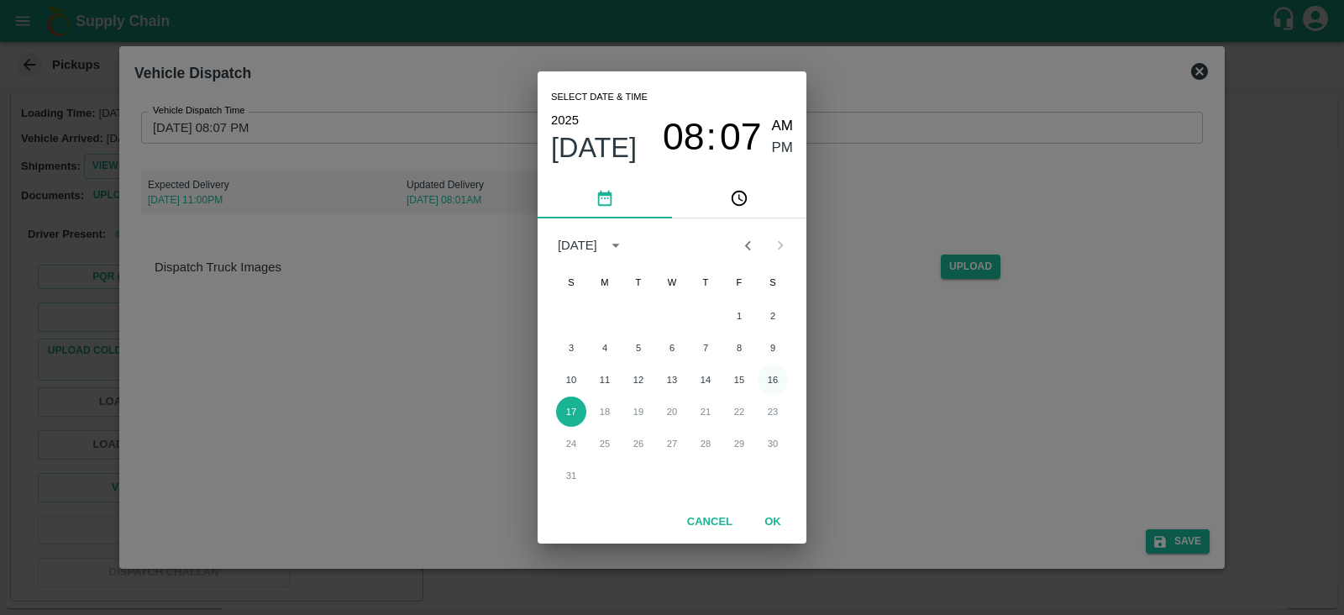
click at [766, 381] on button "16" at bounding box center [772, 379] width 30 height 30
type input "[DATE] 08:07 PM"
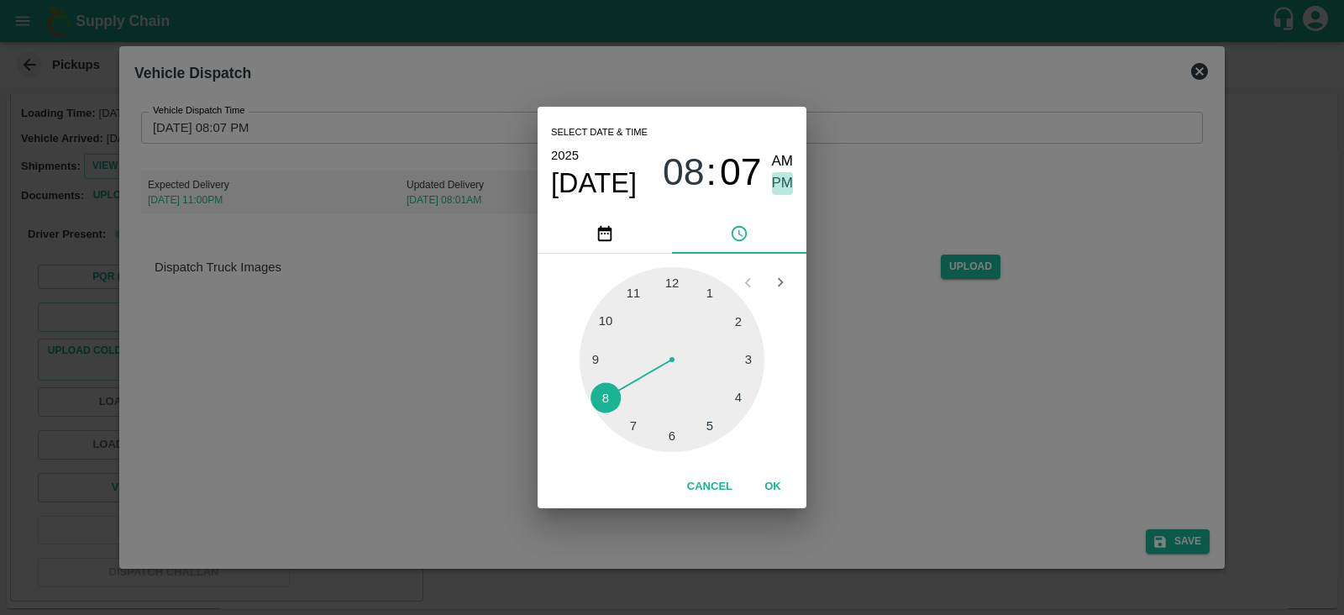
click at [787, 179] on span "PM" at bounding box center [783, 183] width 22 height 23
click at [768, 475] on button "OK" at bounding box center [773, 486] width 54 height 29
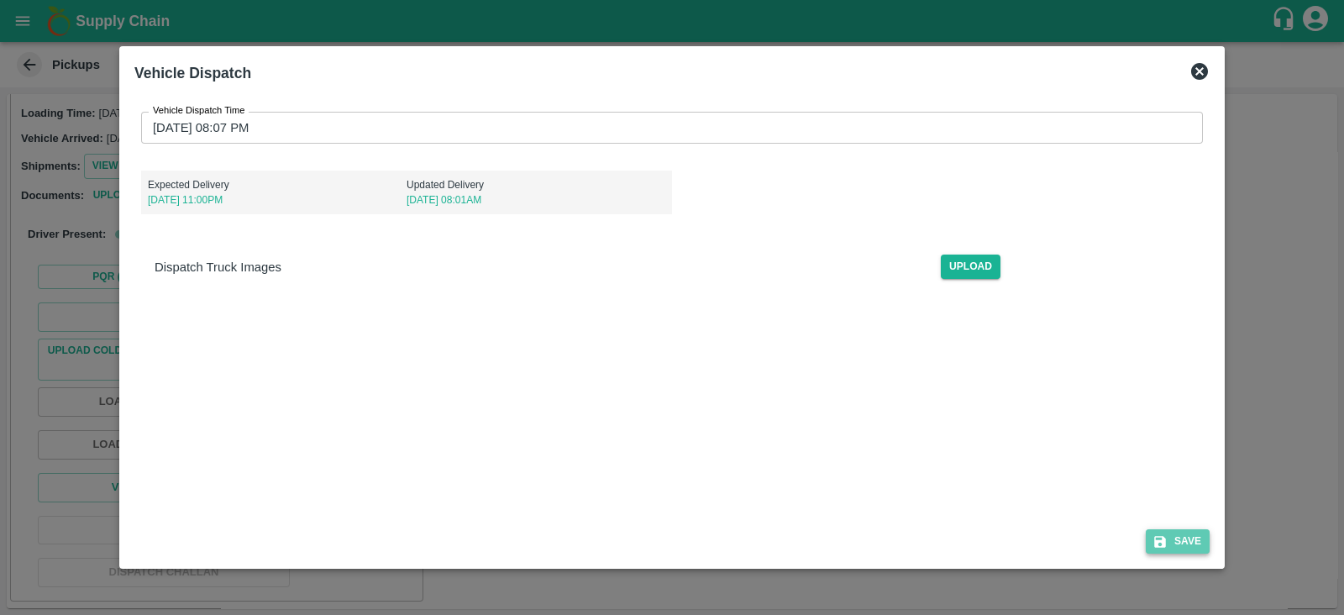
click at [1171, 536] on button "Save" at bounding box center [1177, 541] width 64 height 24
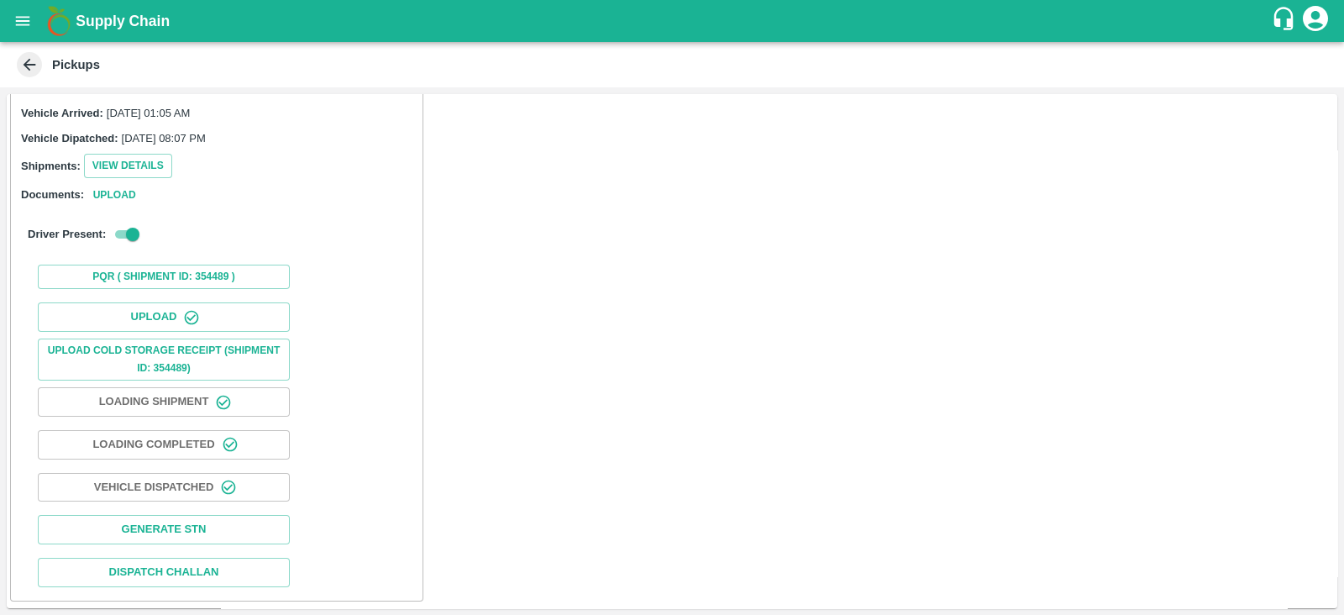
scroll to position [0, 0]
